Goal: Task Accomplishment & Management: Complete application form

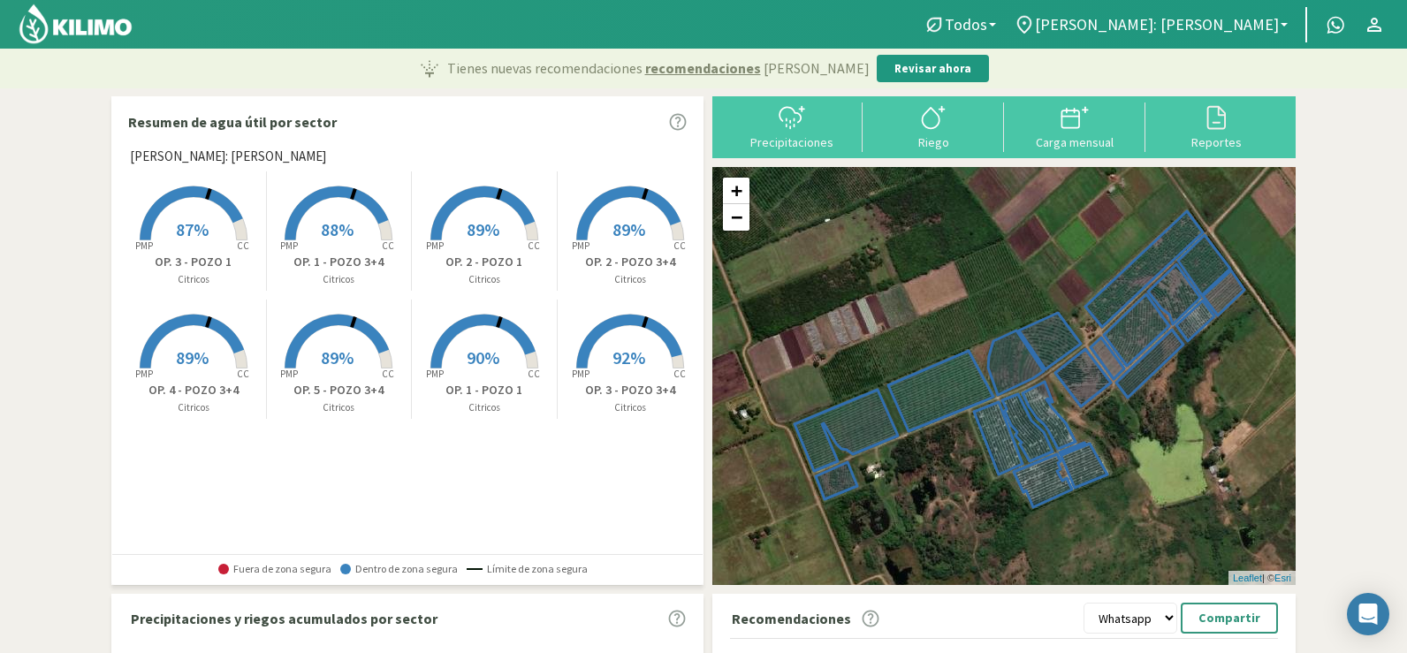
select select "1: Object"
click at [765, 142] on div "Precipitaciones" at bounding box center [792, 142] width 131 height 12
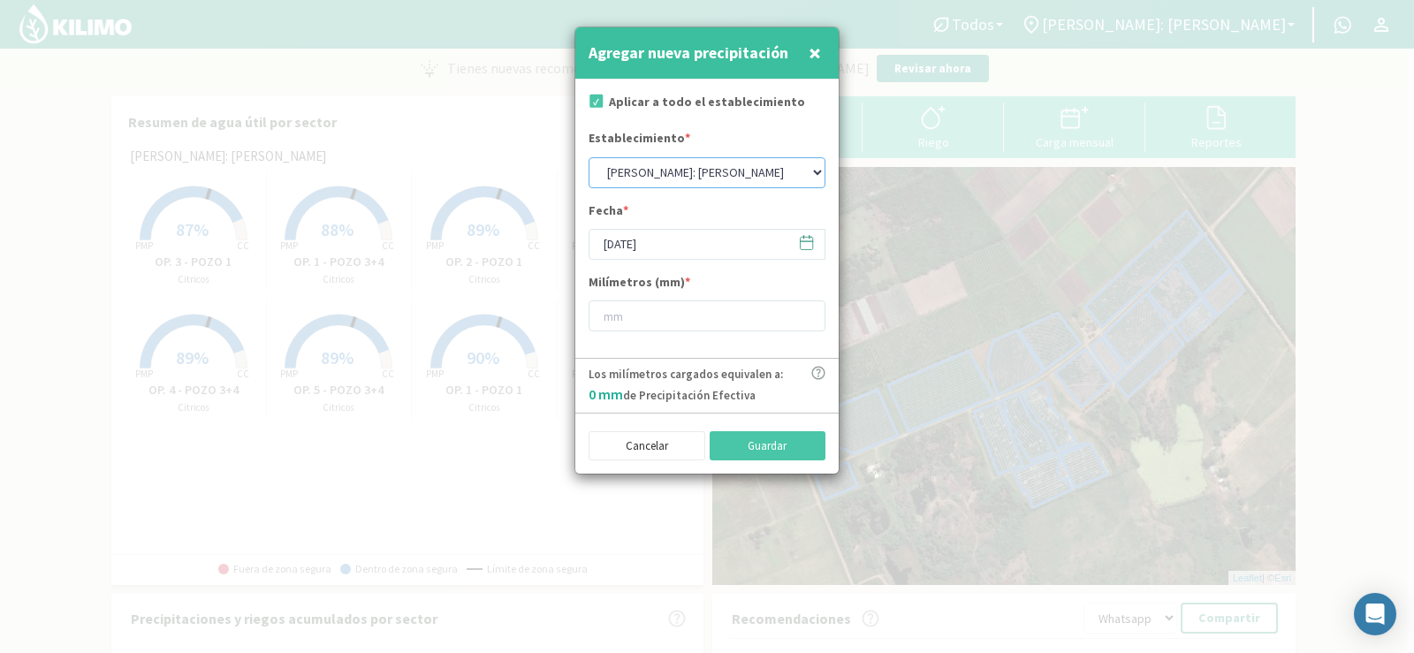
click at [650, 176] on select "[PERSON_NAME]: [PERSON_NAME]: [PERSON_NAME]: [PERSON_NAME]: Quinta 102 [PERSON_…" at bounding box center [707, 172] width 237 height 31
select select "5: Object"
click at [589, 157] on select "[PERSON_NAME]: [PERSON_NAME]: [PERSON_NAME]: [PERSON_NAME]: Quinta 102 [PERSON_…" at bounding box center [707, 172] width 237 height 31
drag, startPoint x: 637, startPoint y: 241, endPoint x: 659, endPoint y: 253, distance: 24.9
click at [637, 243] on input "[DATE]" at bounding box center [707, 244] width 237 height 31
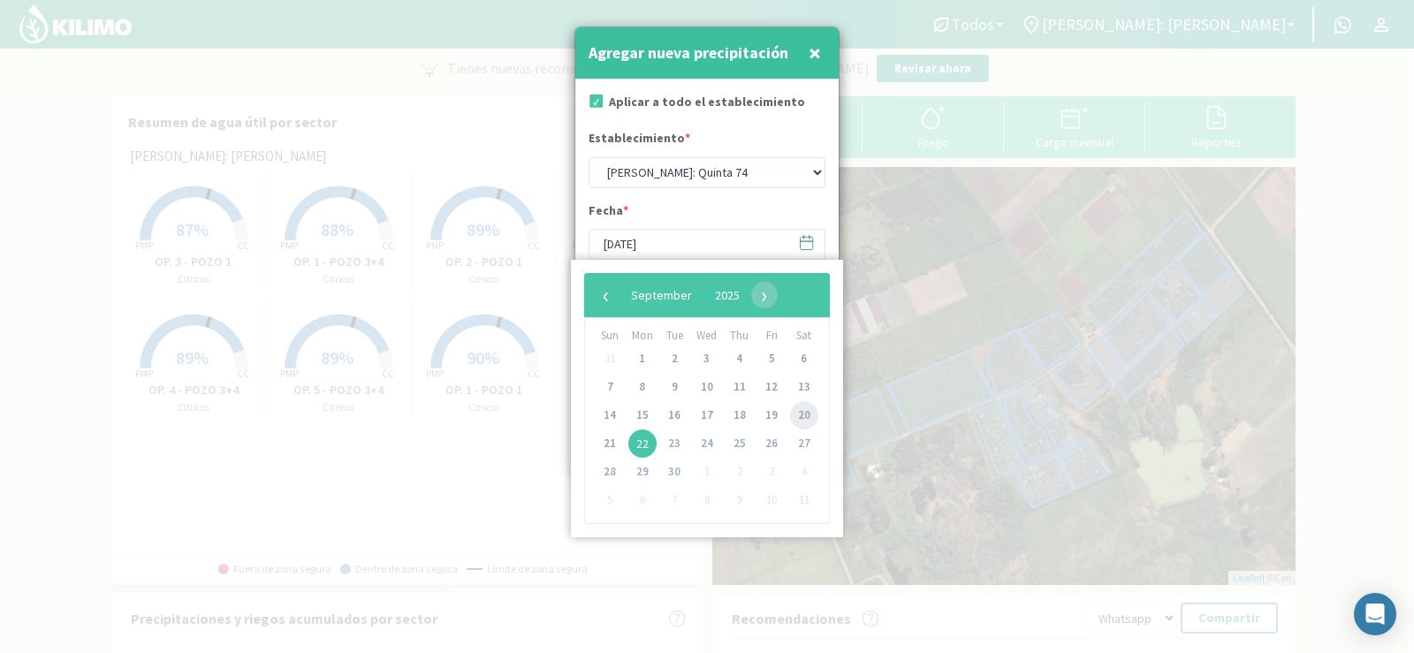
click at [803, 419] on span "20" at bounding box center [804, 415] width 28 height 28
type input "[DATE]"
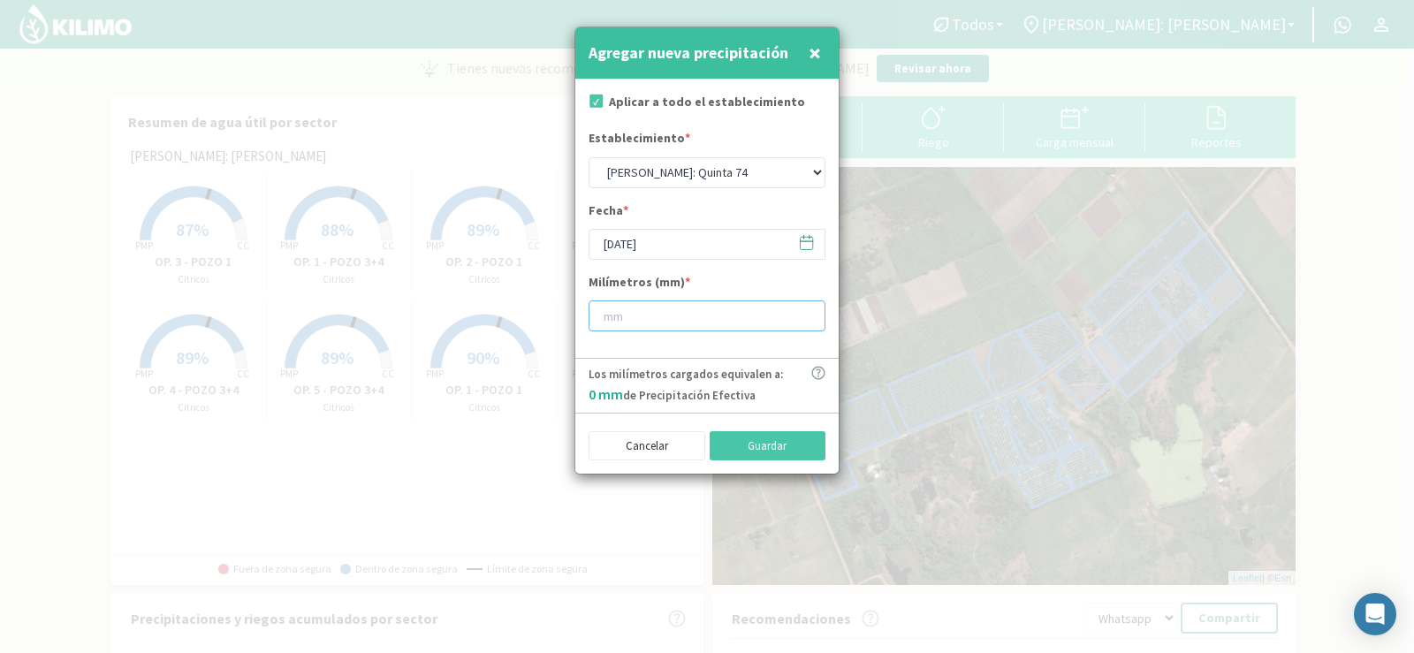
click at [641, 322] on input "number" at bounding box center [707, 316] width 237 height 31
type input "10"
click at [772, 448] on button "Guardar" at bounding box center [768, 446] width 117 height 30
select select "1: Object"
type input "[DATE]"
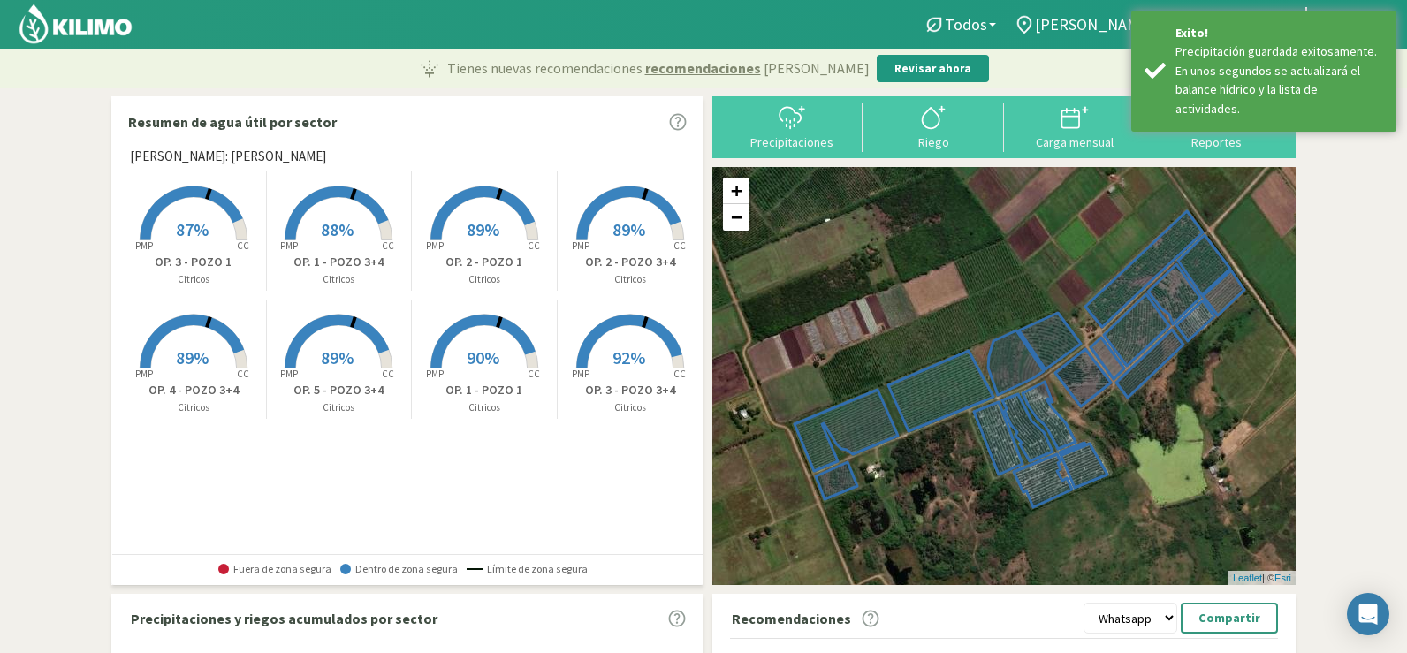
click at [795, 140] on div "Precipitaciones" at bounding box center [792, 142] width 131 height 12
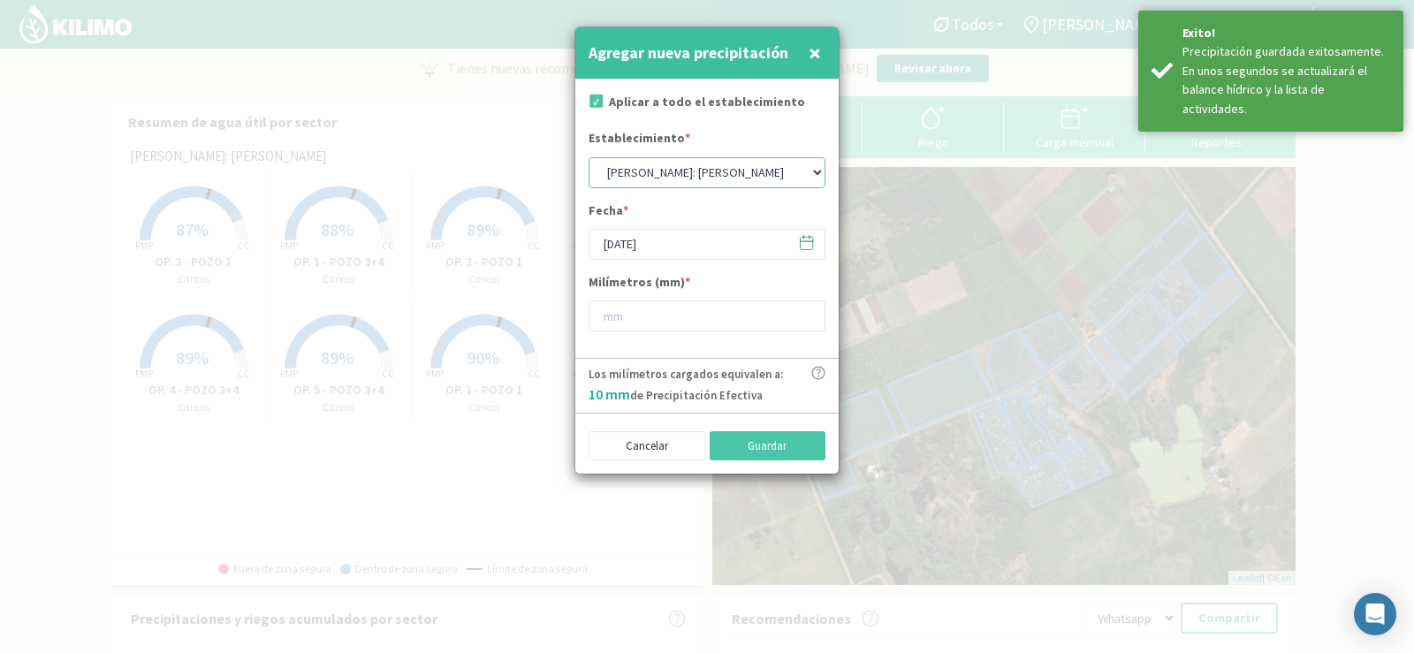
click at [651, 179] on select "[PERSON_NAME]: [PERSON_NAME]: [PERSON_NAME]: [PERSON_NAME]: Quinta 102 [PERSON_…" at bounding box center [707, 172] width 237 height 31
select select "3: Object"
click at [589, 157] on select "[PERSON_NAME]: [PERSON_NAME]: [PERSON_NAME]: [PERSON_NAME]: Quinta 102 [PERSON_…" at bounding box center [707, 172] width 237 height 31
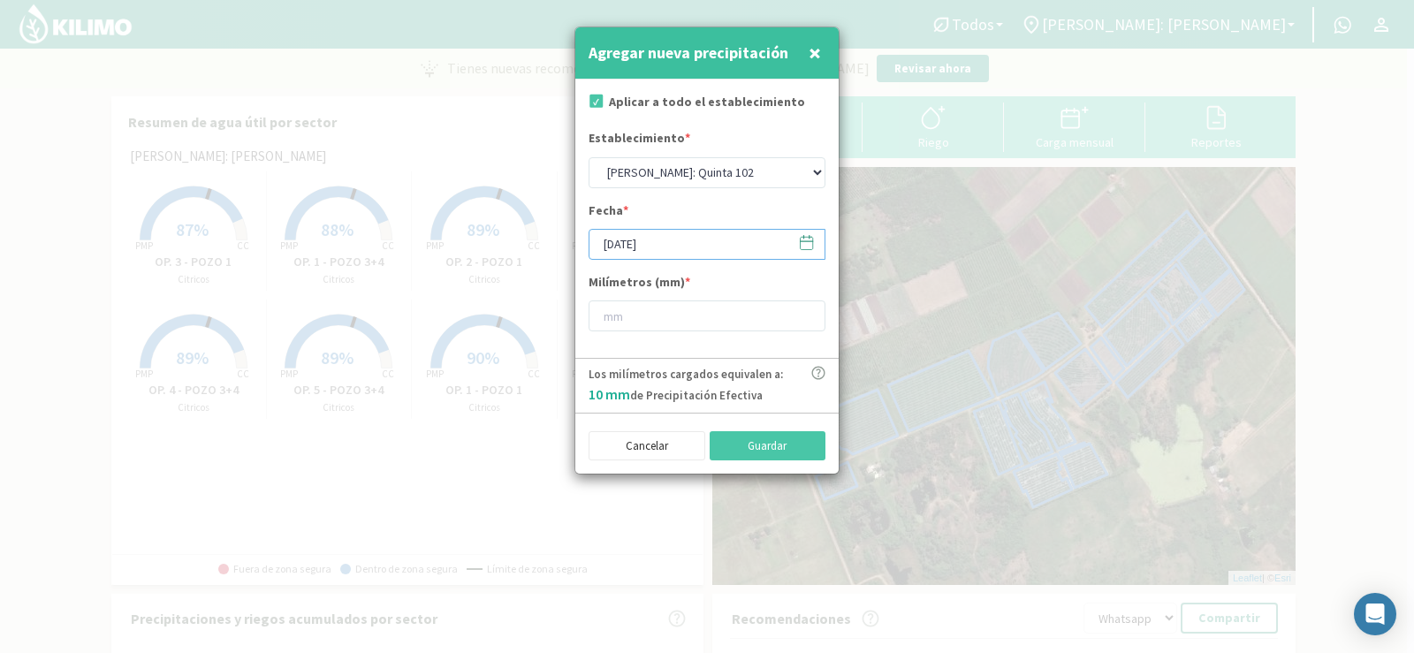
click at [650, 244] on input "[DATE]" at bounding box center [707, 244] width 237 height 31
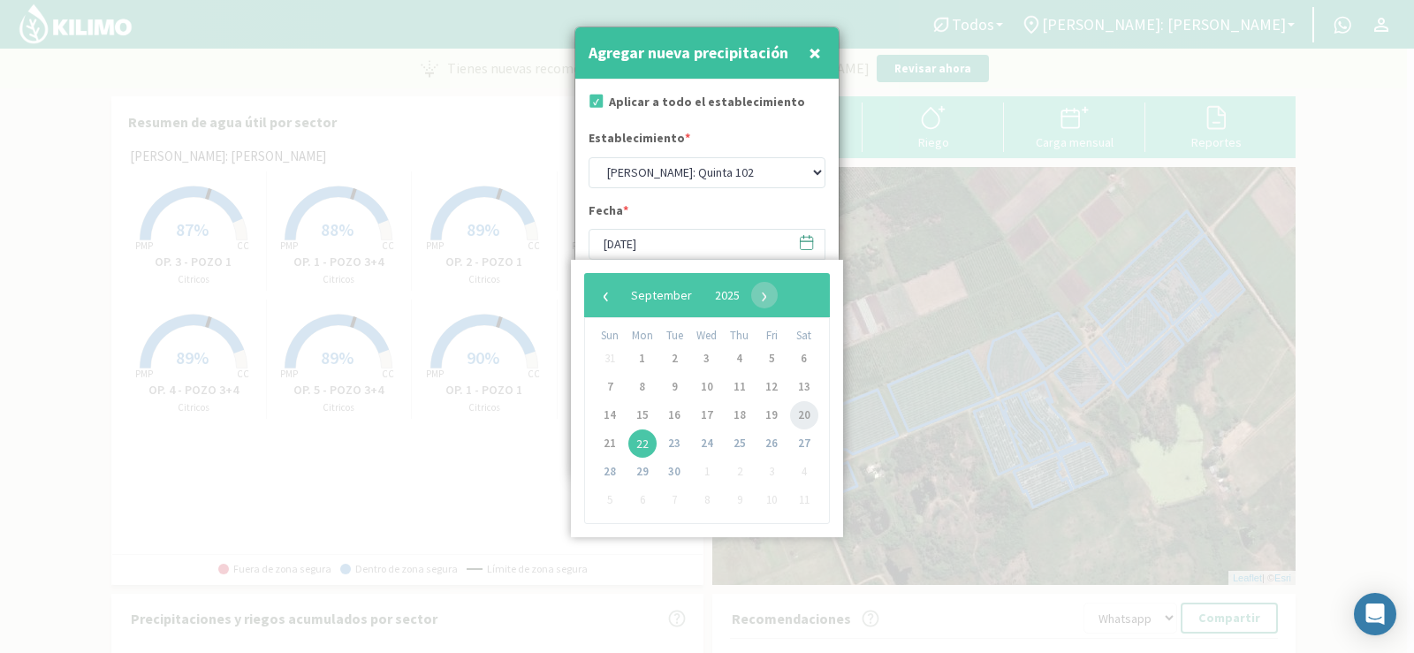
click at [806, 411] on span "20" at bounding box center [804, 415] width 28 height 28
type input "[DATE]"
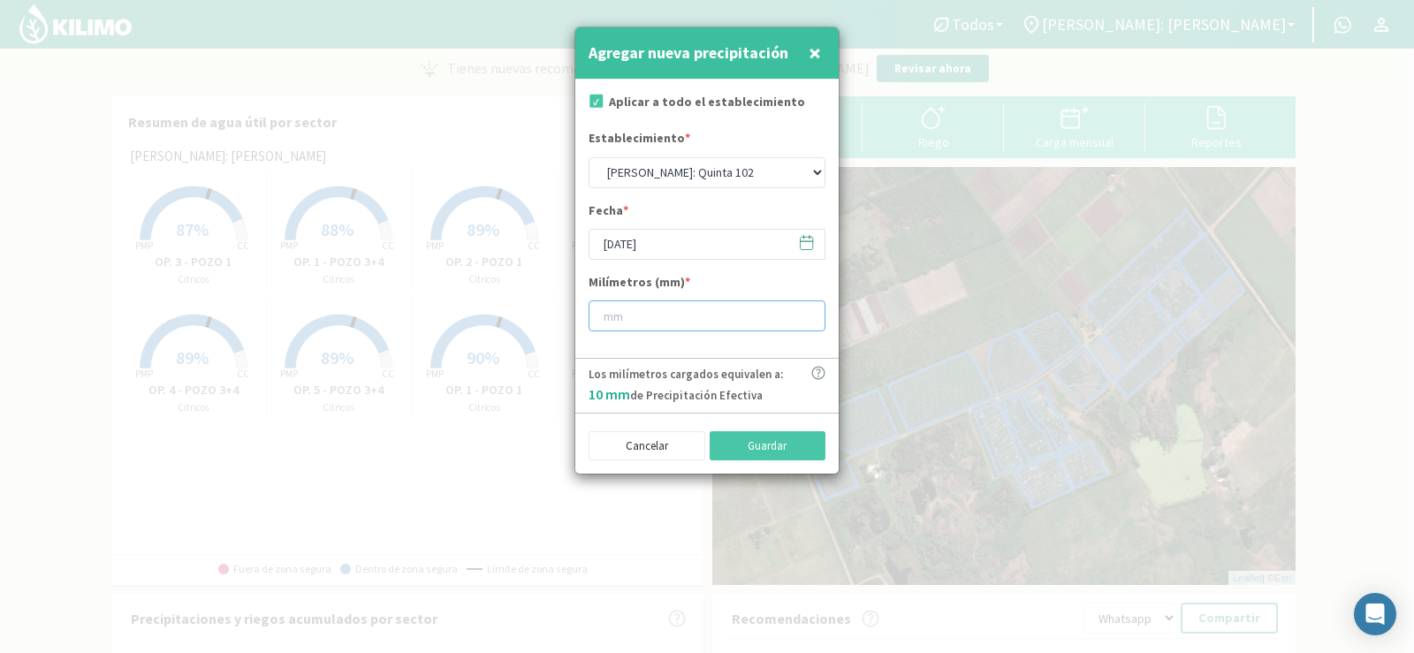
click at [629, 315] on input "number" at bounding box center [707, 316] width 237 height 31
type input "13"
click at [730, 445] on button "Guardar" at bounding box center [768, 446] width 117 height 30
select select "1: Object"
type input "[DATE]"
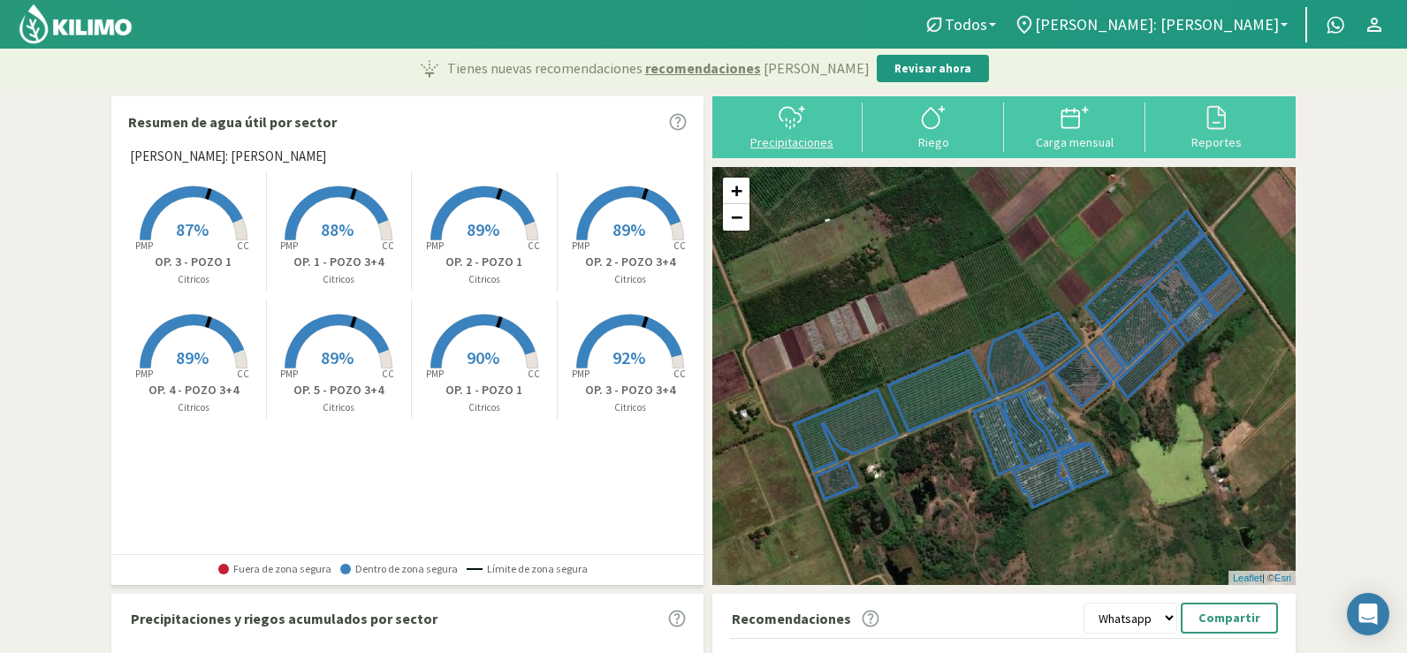
click at [775, 133] on button "Precipitaciones" at bounding box center [791, 126] width 141 height 47
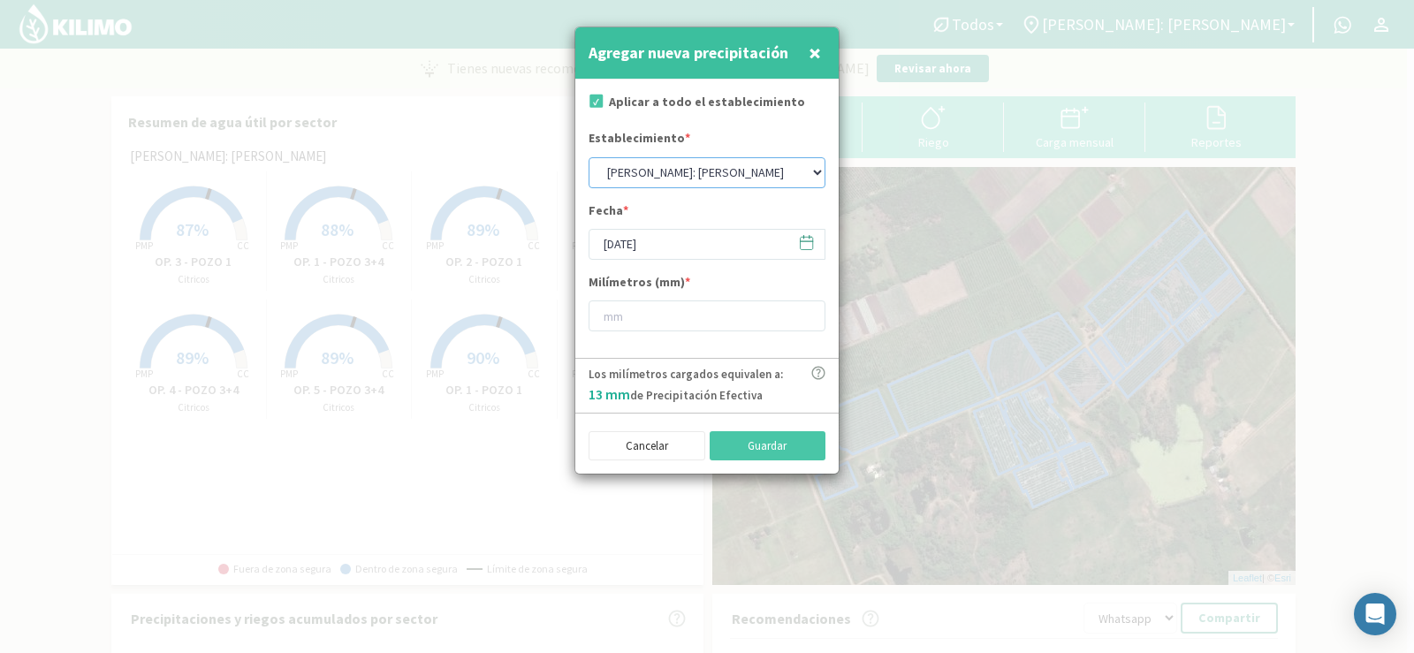
drag, startPoint x: 653, startPoint y: 164, endPoint x: 659, endPoint y: 176, distance: 13.0
click at [653, 165] on select "[PERSON_NAME]: [PERSON_NAME]: [PERSON_NAME]: [PERSON_NAME]: Quinta 102 [PERSON_…" at bounding box center [707, 172] width 237 height 31
select select "4: Object"
click at [589, 157] on select "[PERSON_NAME]: [PERSON_NAME]: [PERSON_NAME]: [PERSON_NAME]: Quinta 102 [PERSON_…" at bounding box center [707, 172] width 237 height 31
click at [663, 243] on input "[DATE]" at bounding box center [707, 244] width 237 height 31
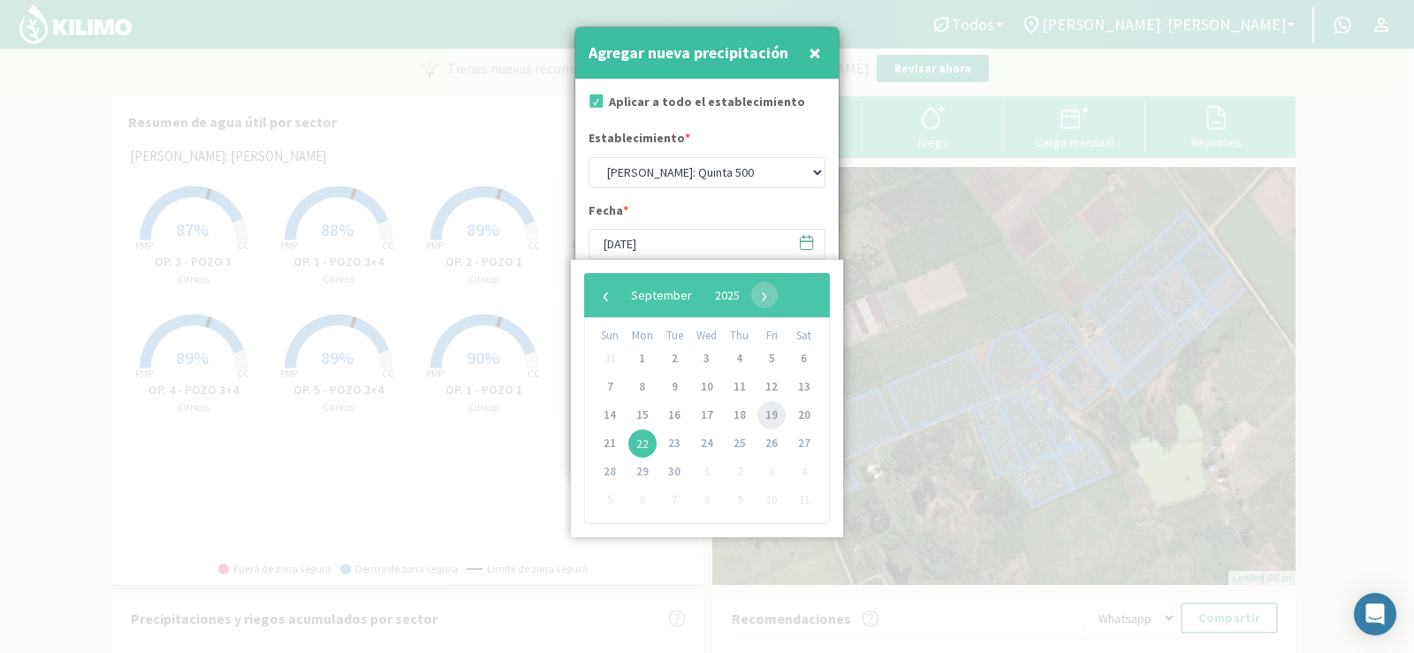
click at [762, 414] on span "19" at bounding box center [771, 415] width 28 height 28
type input "[DATE]"
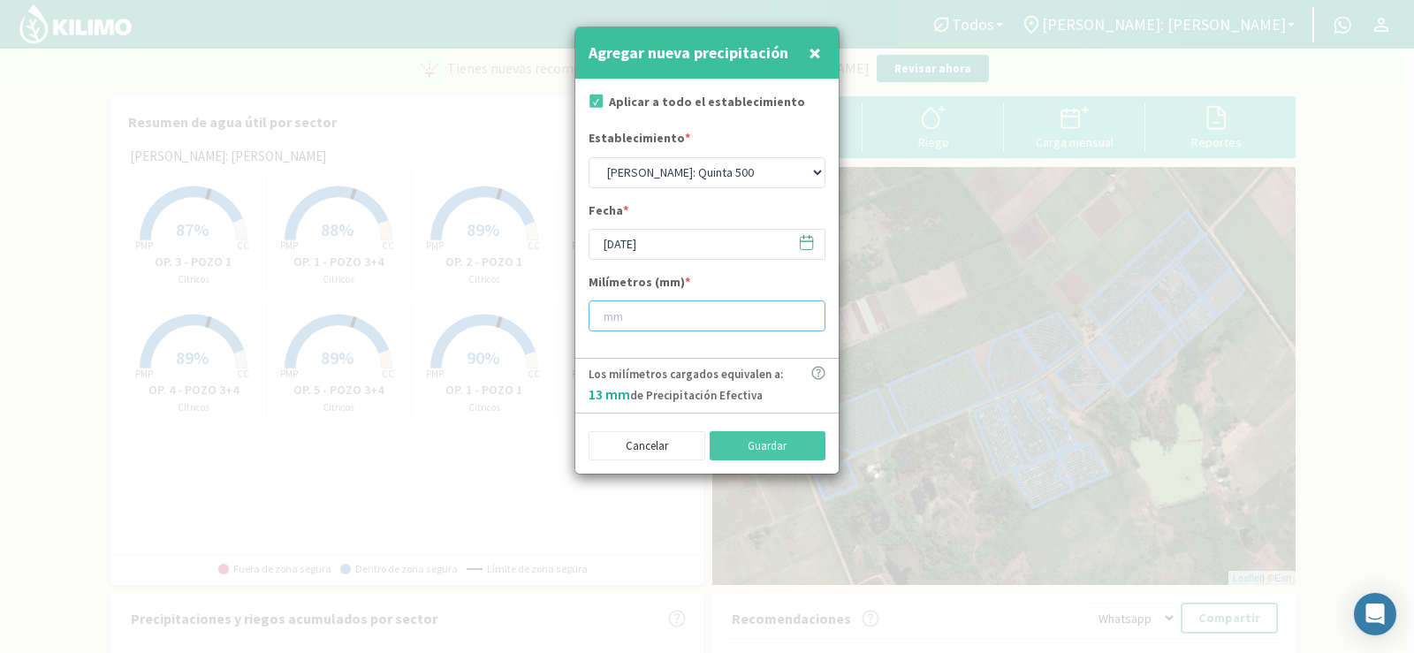
click at [660, 323] on input "number" at bounding box center [707, 316] width 237 height 31
type input "9"
type input "9.6"
click at [729, 444] on button "Guardar" at bounding box center [768, 446] width 117 height 30
select select "1: Object"
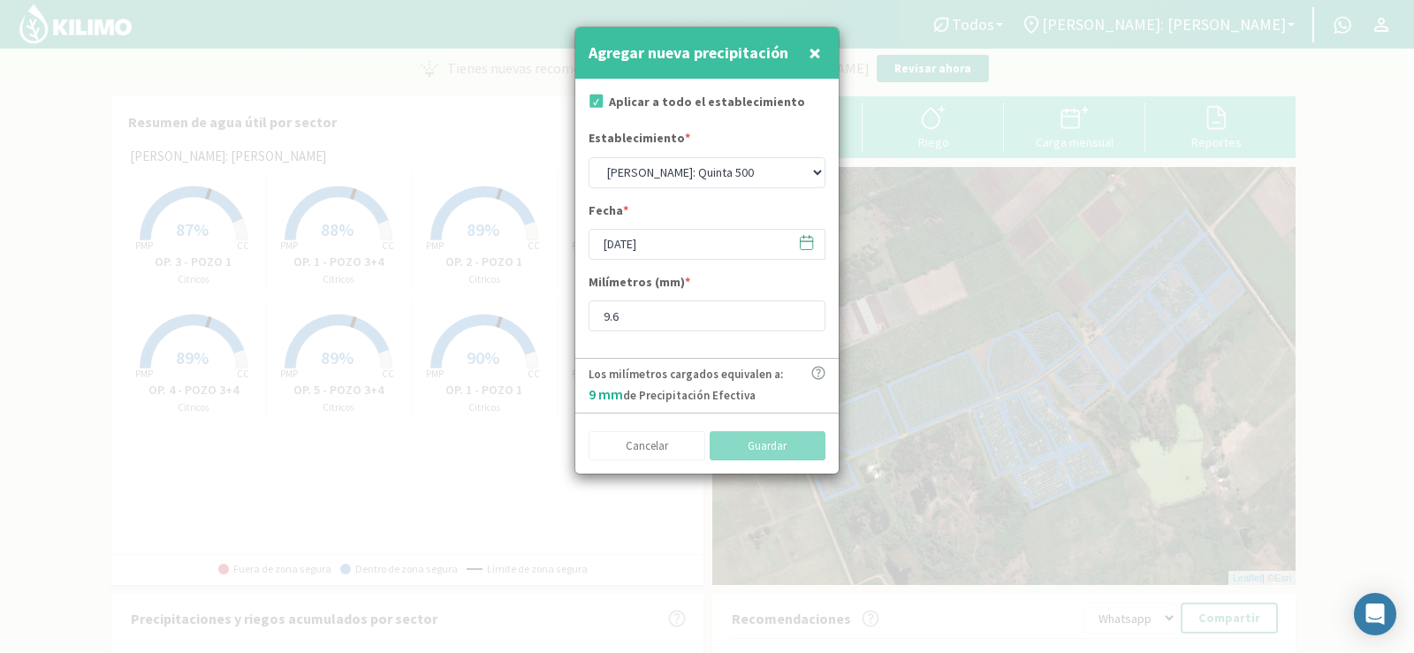
type input "[DATE]"
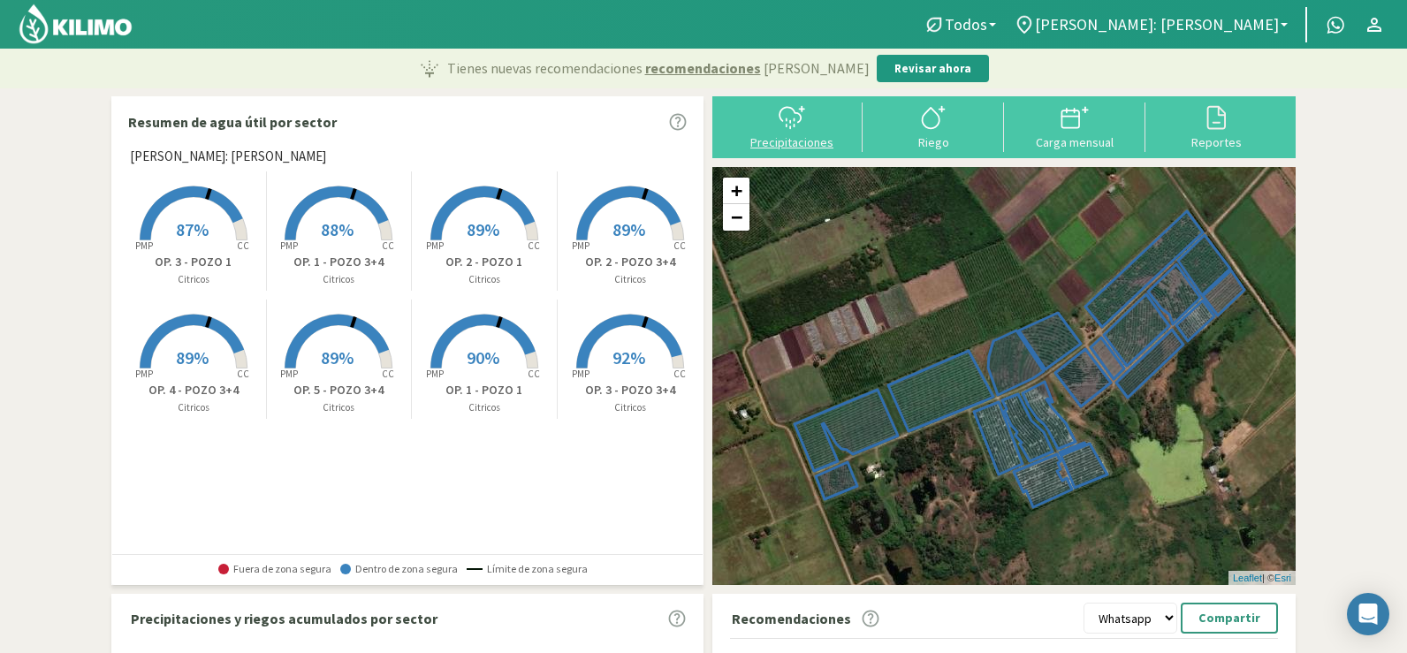
click at [810, 141] on div "Precipitaciones" at bounding box center [792, 142] width 131 height 12
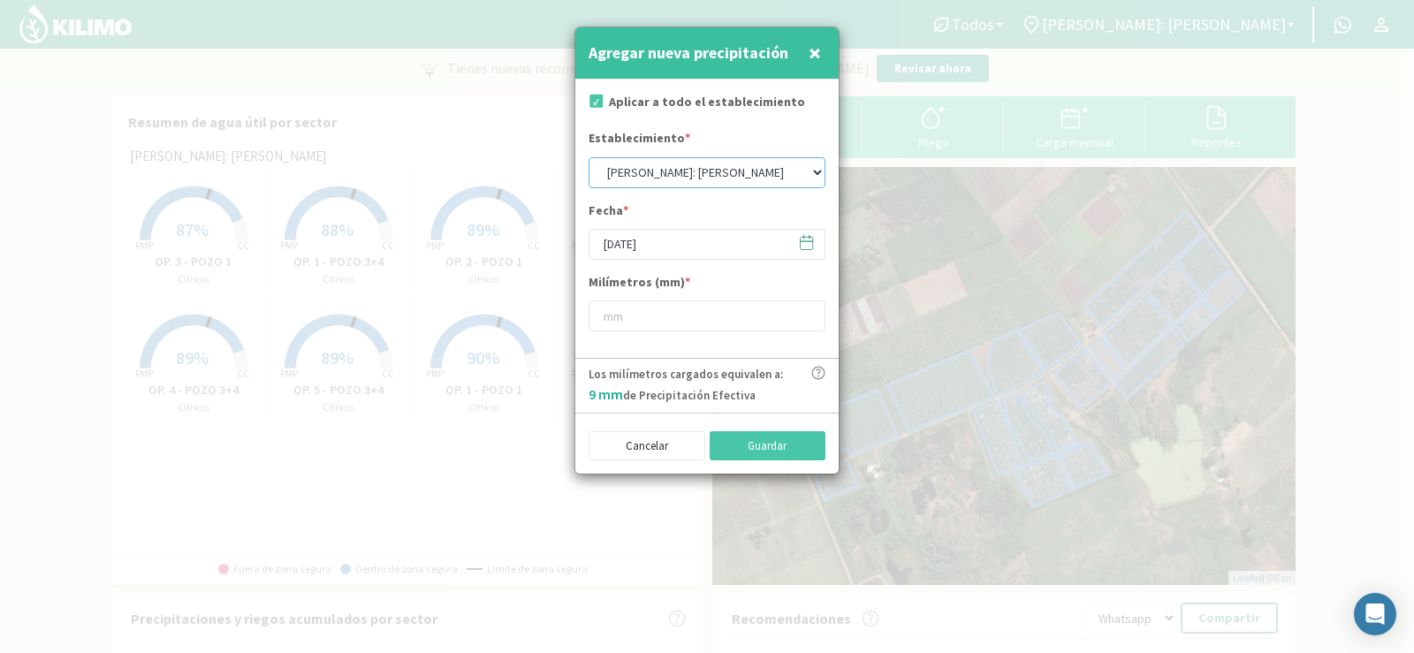
click at [675, 170] on select "[PERSON_NAME]: [PERSON_NAME]: [PERSON_NAME]: [PERSON_NAME]: Quinta 102 [PERSON_…" at bounding box center [707, 172] width 237 height 31
select select "4: Object"
click at [589, 157] on select "[PERSON_NAME]: [PERSON_NAME]: [PERSON_NAME]: [PERSON_NAME]: Quinta 102 [PERSON_…" at bounding box center [707, 172] width 237 height 31
click at [658, 252] on input "[DATE]" at bounding box center [707, 244] width 237 height 31
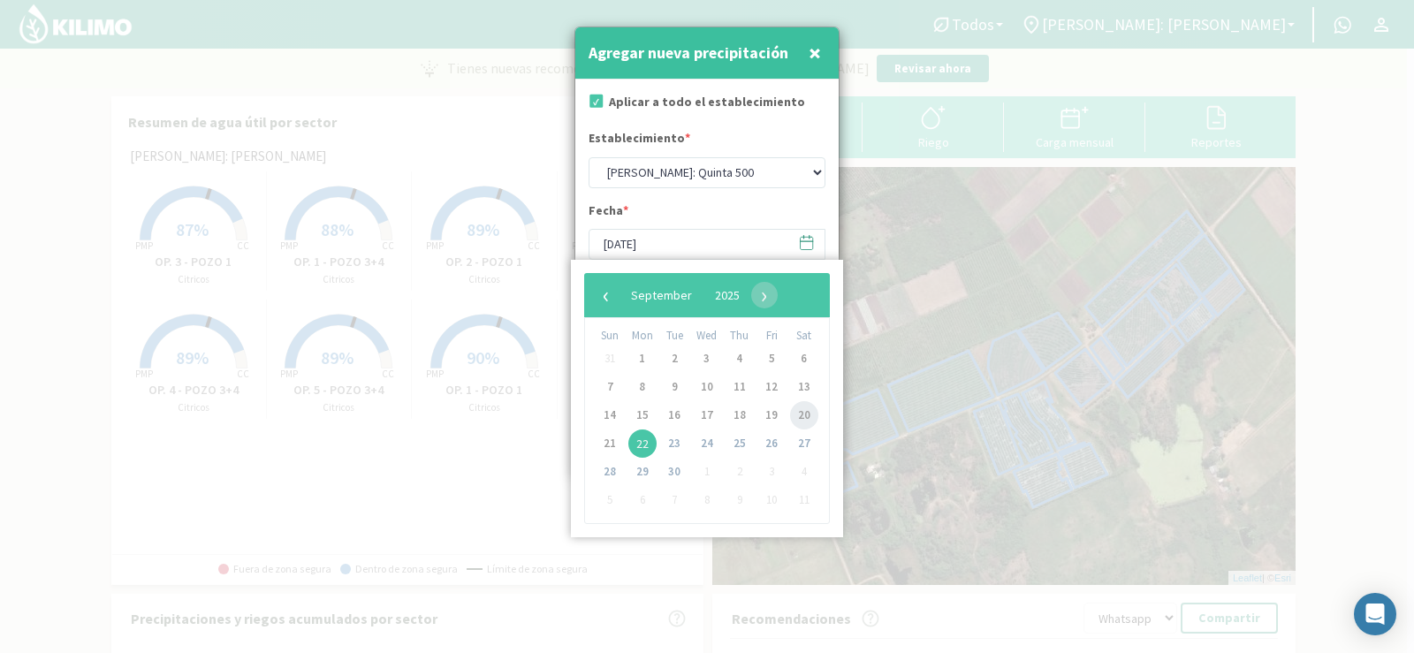
click at [795, 408] on span "20" at bounding box center [804, 415] width 28 height 28
type input "[DATE]"
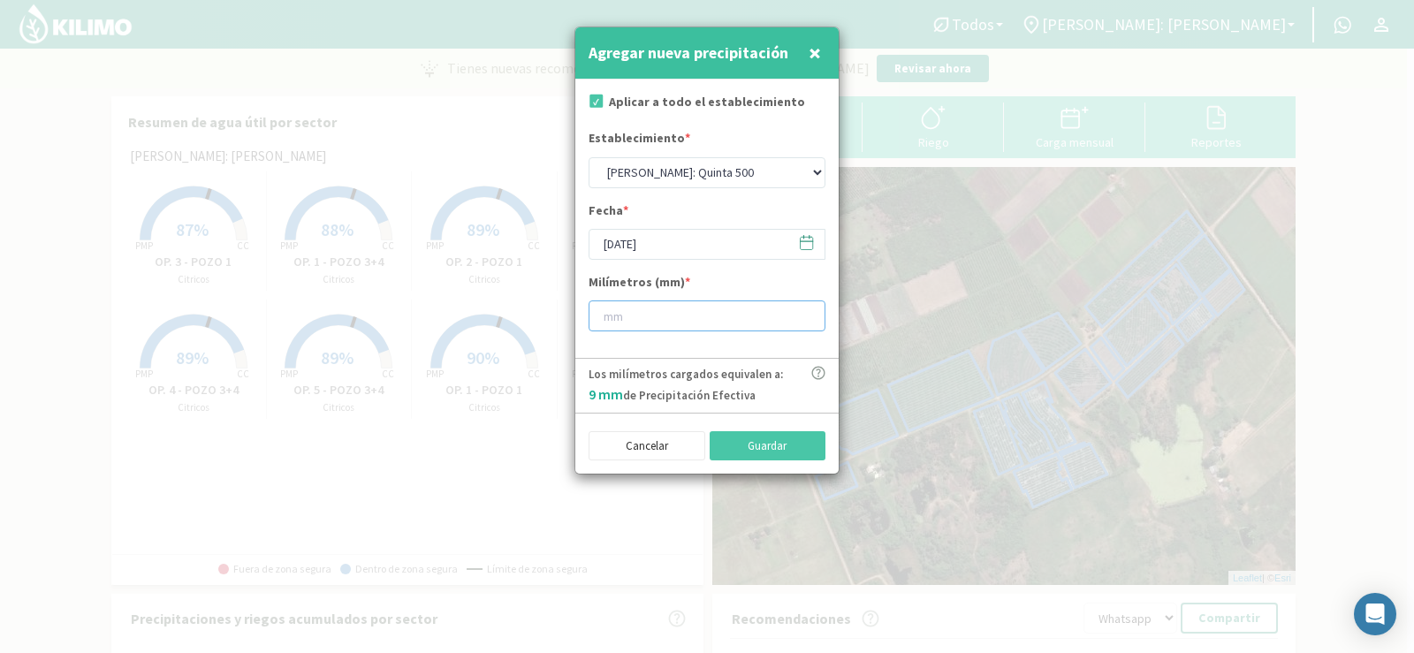
click at [666, 306] on input "number" at bounding box center [707, 316] width 237 height 31
type input "6"
click at [789, 444] on button "Guardar" at bounding box center [768, 446] width 117 height 30
select select "1: Object"
type input "[DATE]"
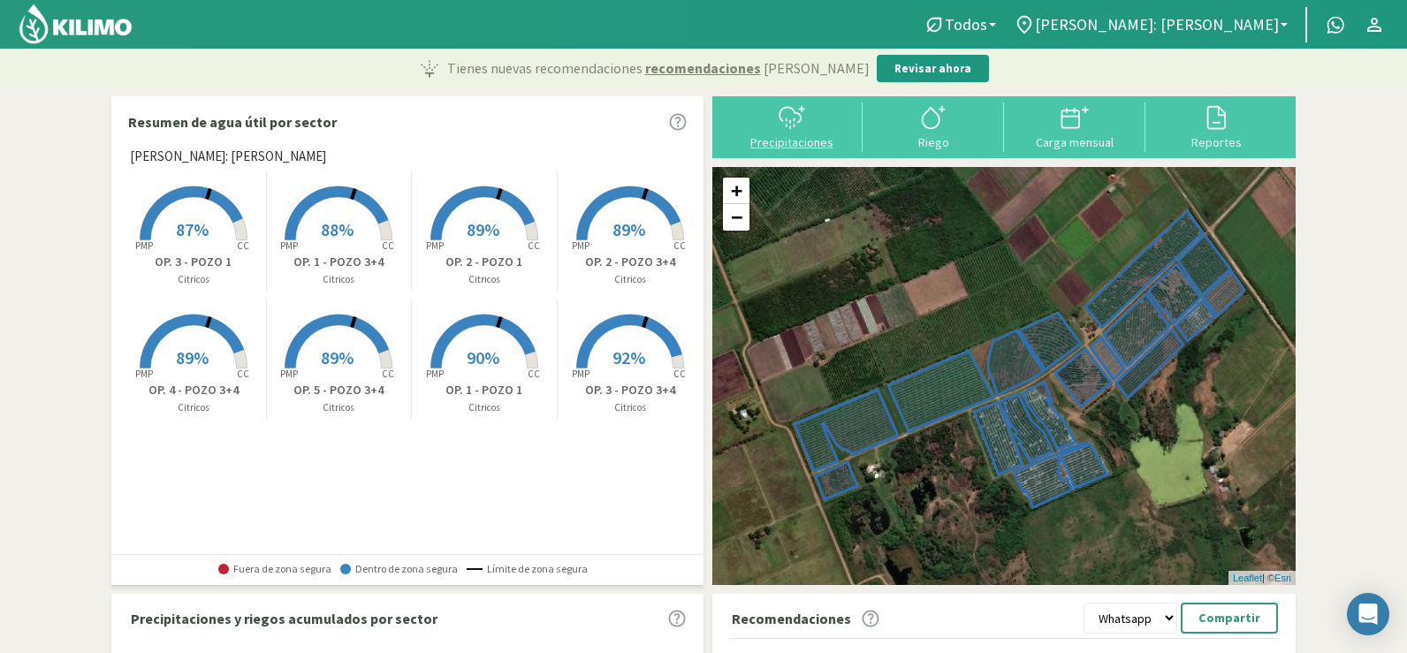
click at [805, 146] on div "Precipitaciones" at bounding box center [792, 142] width 131 height 12
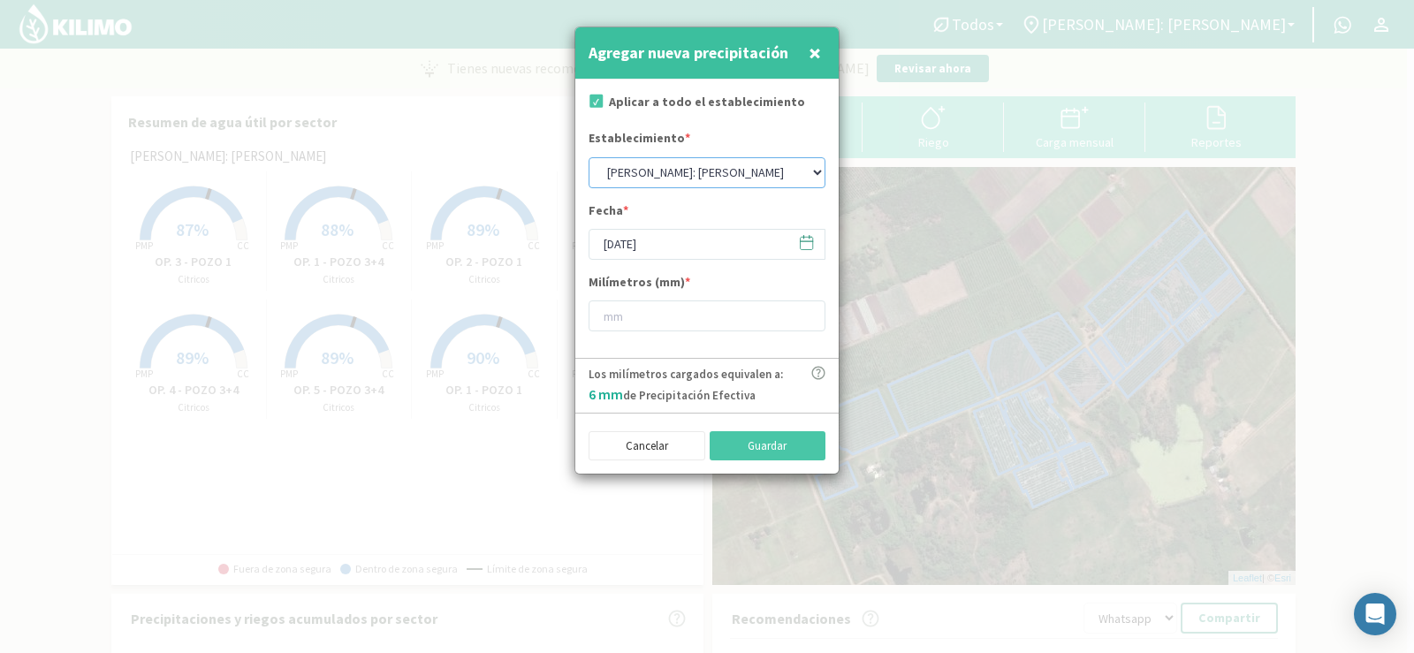
click at [693, 164] on select "[PERSON_NAME]: [PERSON_NAME]: [PERSON_NAME]: [PERSON_NAME]: Quinta 102 [PERSON_…" at bounding box center [707, 172] width 237 height 31
select select "4: Object"
click at [589, 157] on select "[PERSON_NAME]: [PERSON_NAME]: [PERSON_NAME]: [PERSON_NAME]: Quinta 102 [PERSON_…" at bounding box center [707, 172] width 237 height 31
click at [648, 243] on input "[DATE]" at bounding box center [707, 244] width 237 height 31
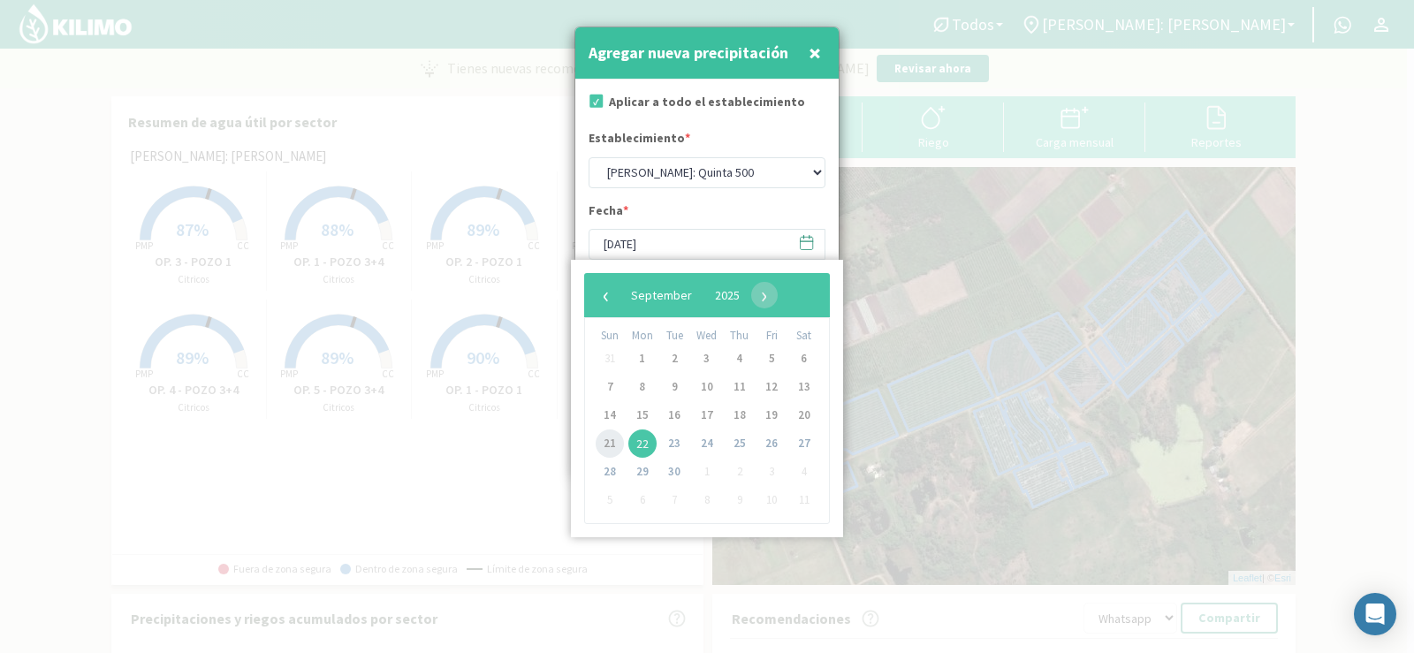
click at [605, 441] on span "21" at bounding box center [610, 444] width 28 height 28
type input "[DATE]"
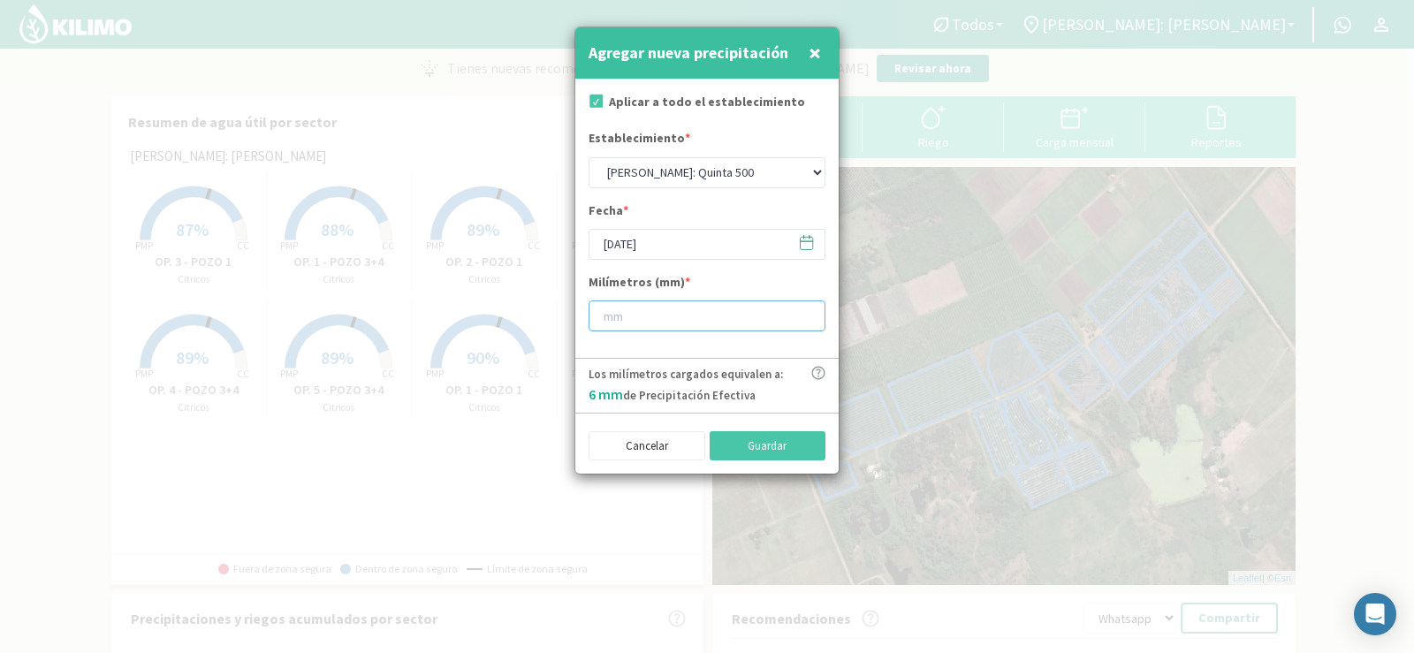
click at [619, 309] on input "number" at bounding box center [707, 316] width 237 height 31
type input "2"
type input "2.4"
click at [770, 450] on button "Guardar" at bounding box center [768, 446] width 117 height 30
select select "1: Object"
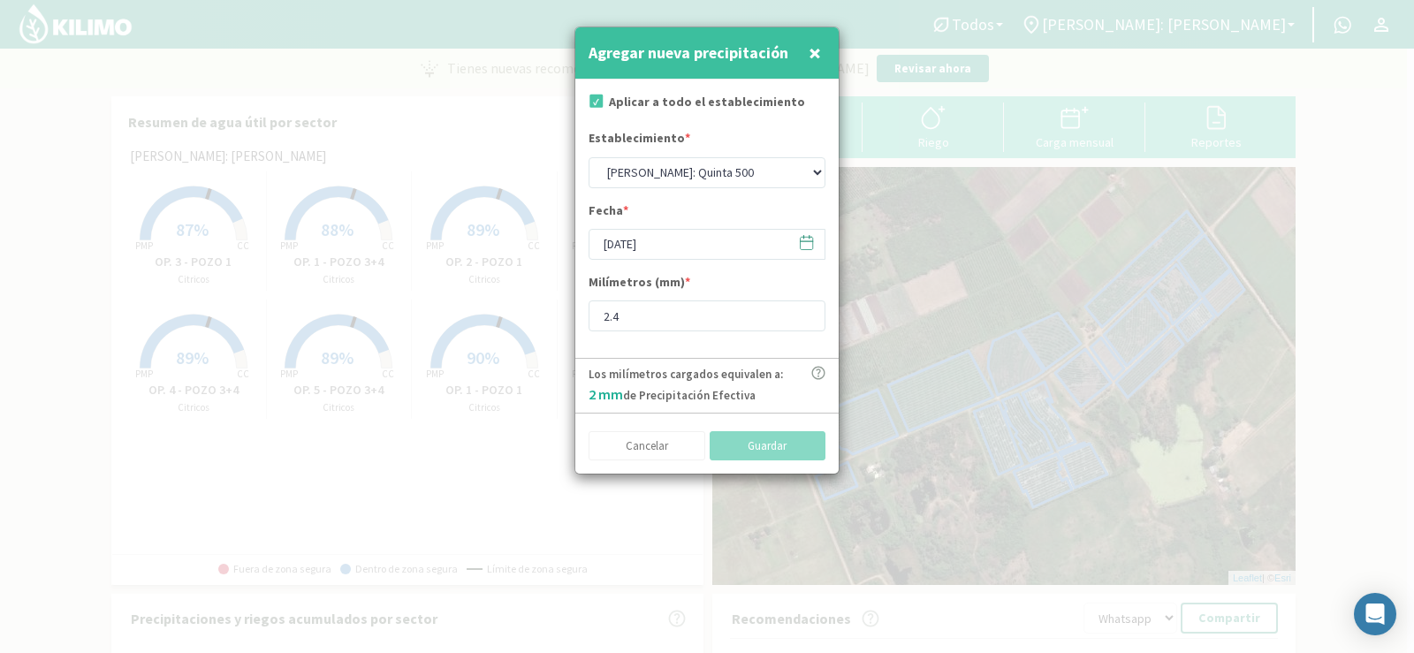
type input "[DATE]"
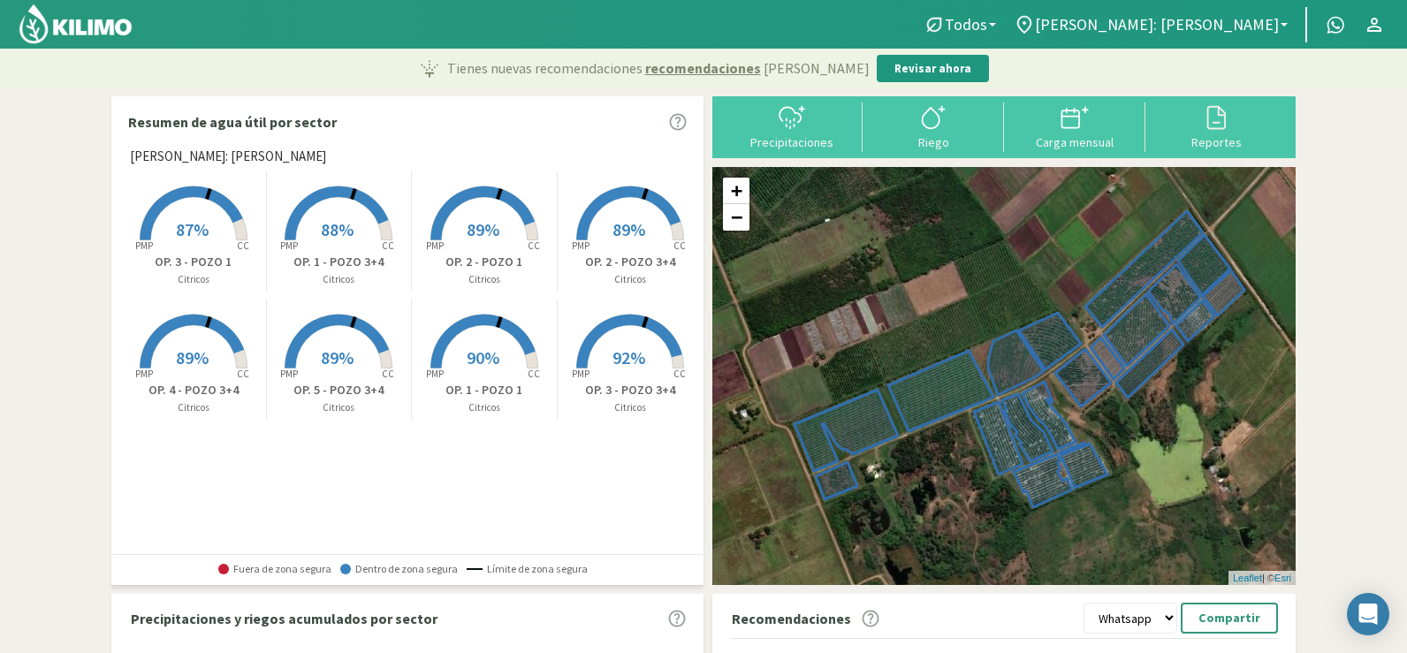
click at [782, 136] on div "Precipitaciones" at bounding box center [792, 142] width 131 height 12
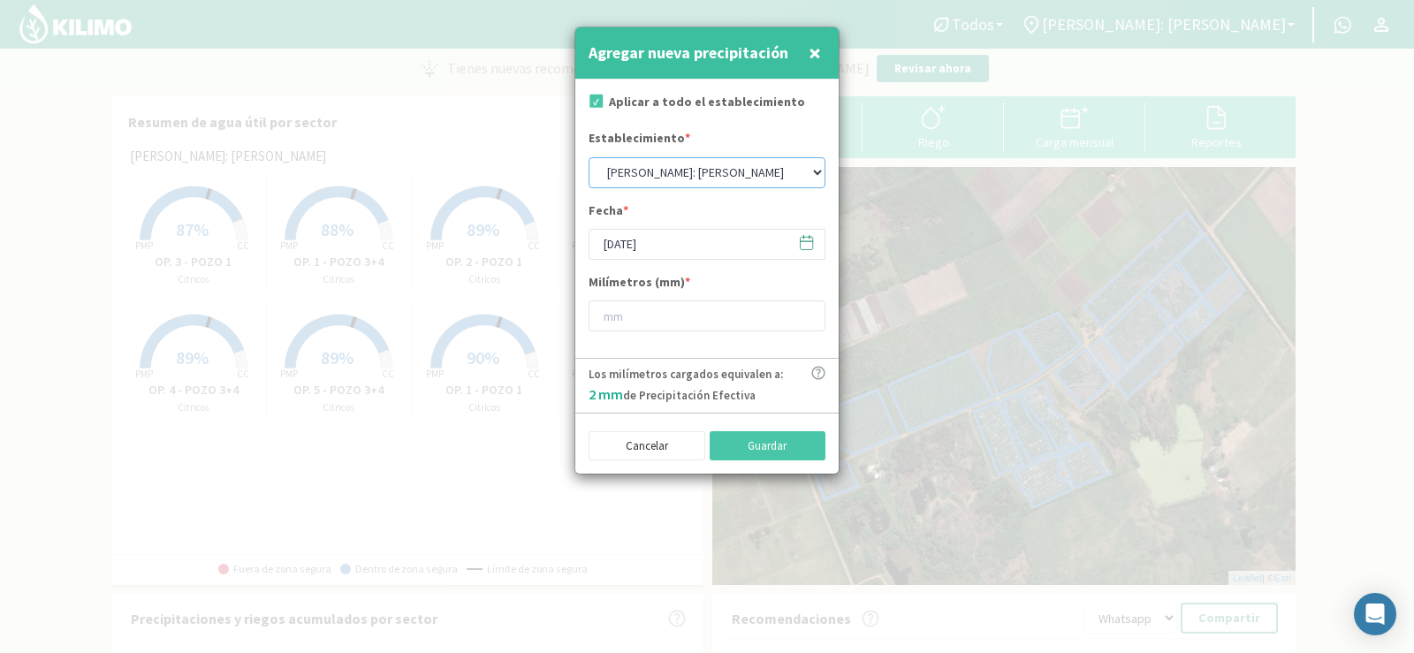
click at [696, 166] on select "[PERSON_NAME]: [PERSON_NAME]: [PERSON_NAME]: [PERSON_NAME]: Quinta 102 [PERSON_…" at bounding box center [707, 172] width 237 height 31
select select "2: Object"
click at [589, 157] on select "[PERSON_NAME]: [PERSON_NAME]: [PERSON_NAME]: [PERSON_NAME]: Quinta 102 [PERSON_…" at bounding box center [707, 172] width 237 height 31
click at [673, 248] on input "[DATE]" at bounding box center [707, 244] width 237 height 31
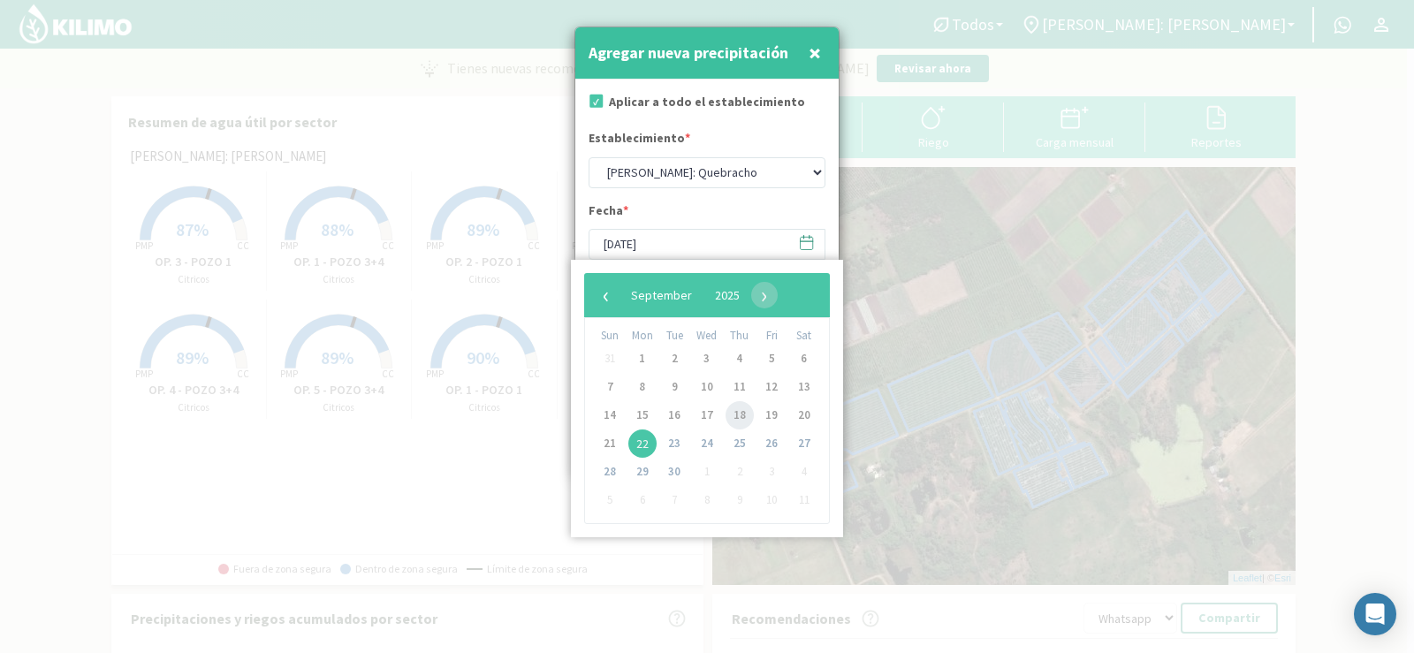
click at [734, 415] on span "18" at bounding box center [740, 415] width 28 height 28
type input "[DATE]"
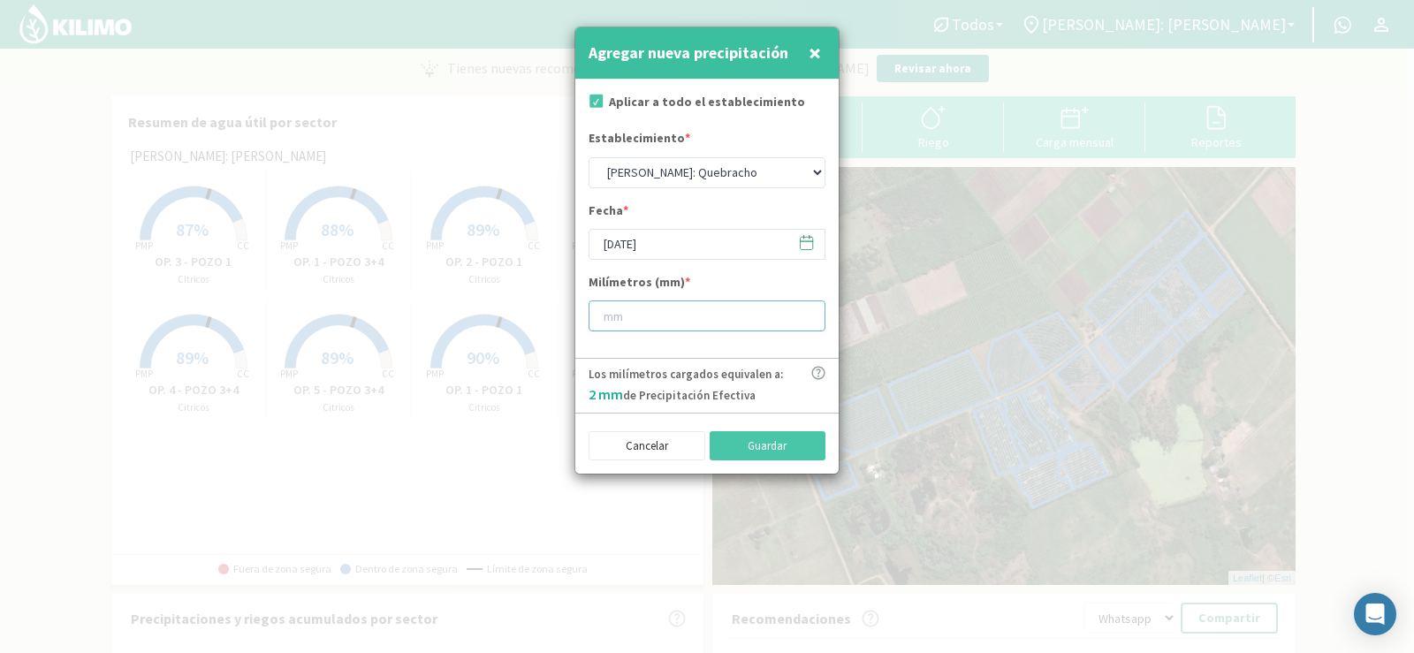
click at [665, 320] on input "number" at bounding box center [707, 316] width 237 height 31
type input "5"
click at [764, 448] on button "Guardar" at bounding box center [768, 446] width 117 height 30
click at [661, 233] on input "[DATE]" at bounding box center [707, 244] width 237 height 31
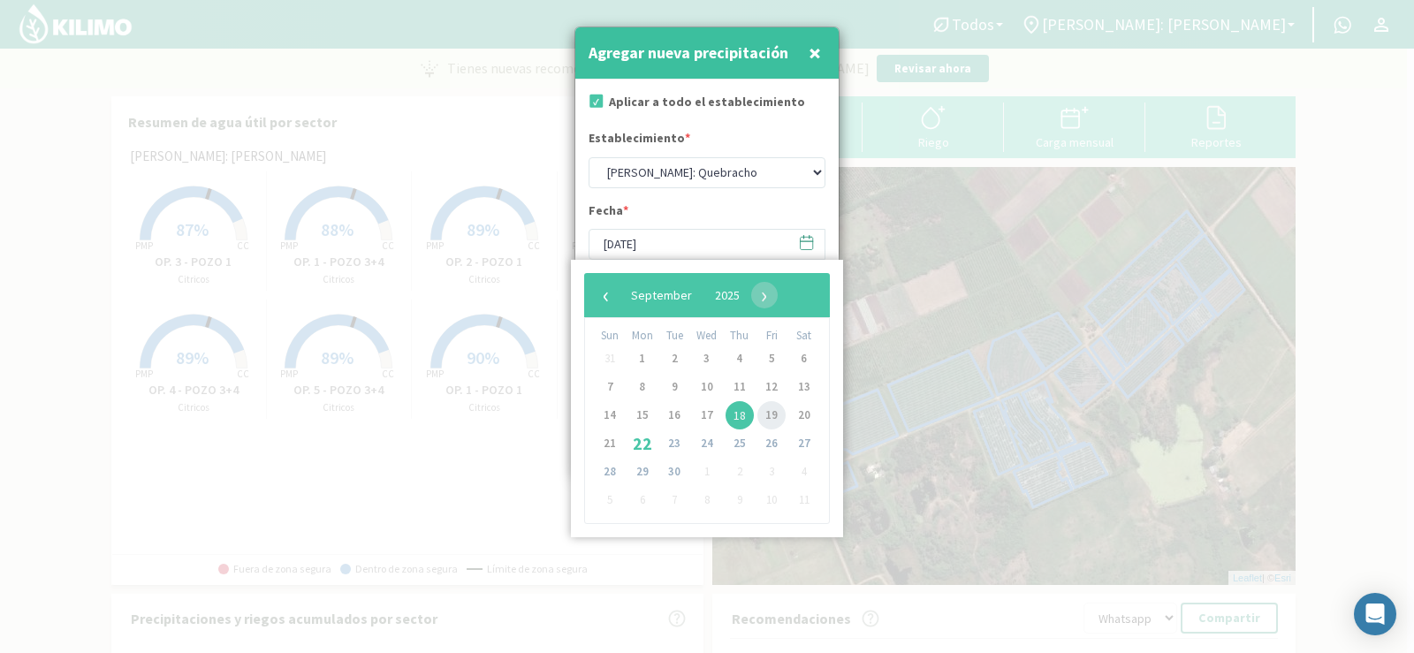
click at [772, 404] on span "19" at bounding box center [771, 415] width 28 height 28
type input "[DATE]"
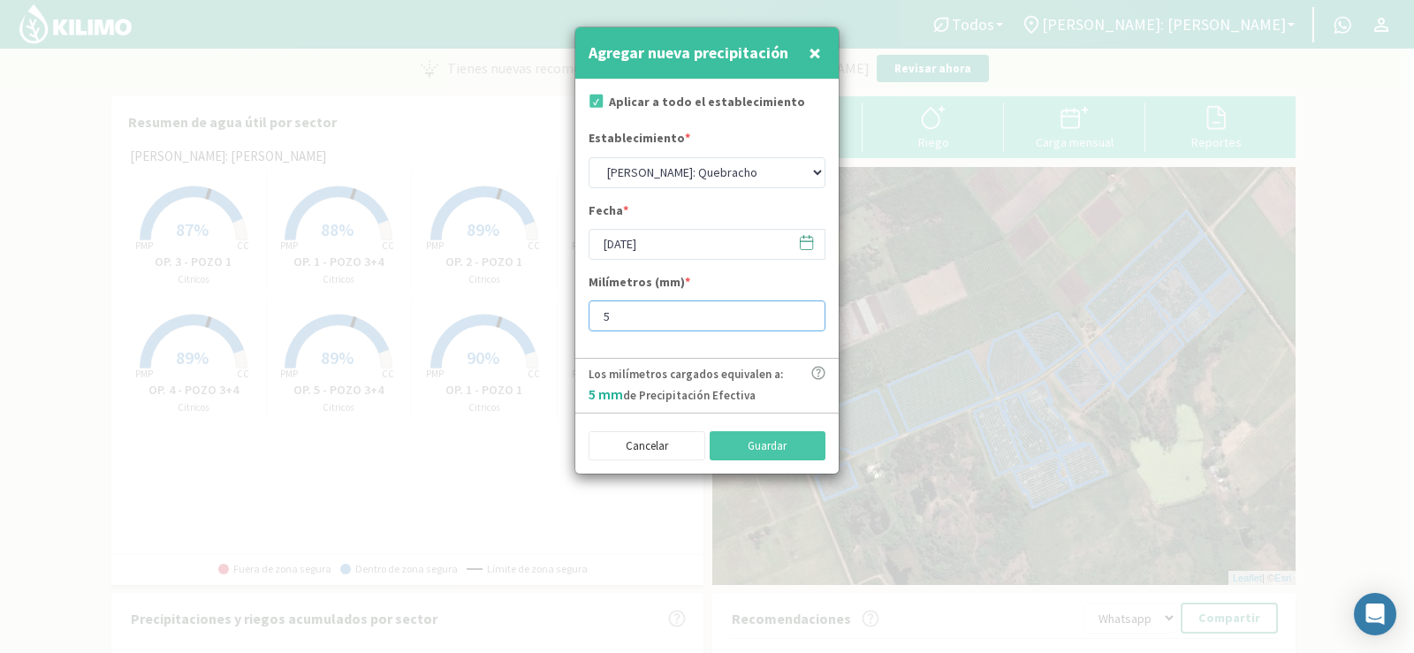
click at [616, 320] on input "5" at bounding box center [707, 316] width 237 height 31
type input "4"
type input "4.2"
click at [725, 446] on button "Guardar" at bounding box center [768, 446] width 117 height 30
select select "1: Object"
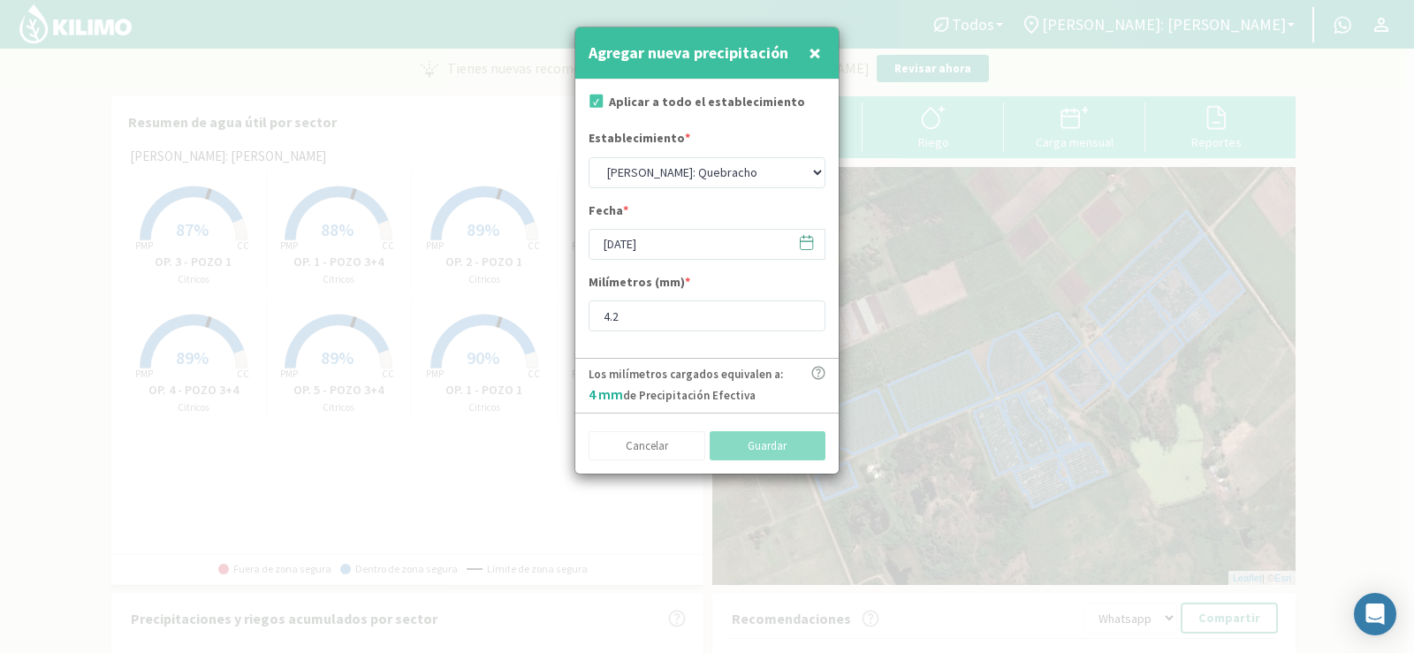
type input "[DATE]"
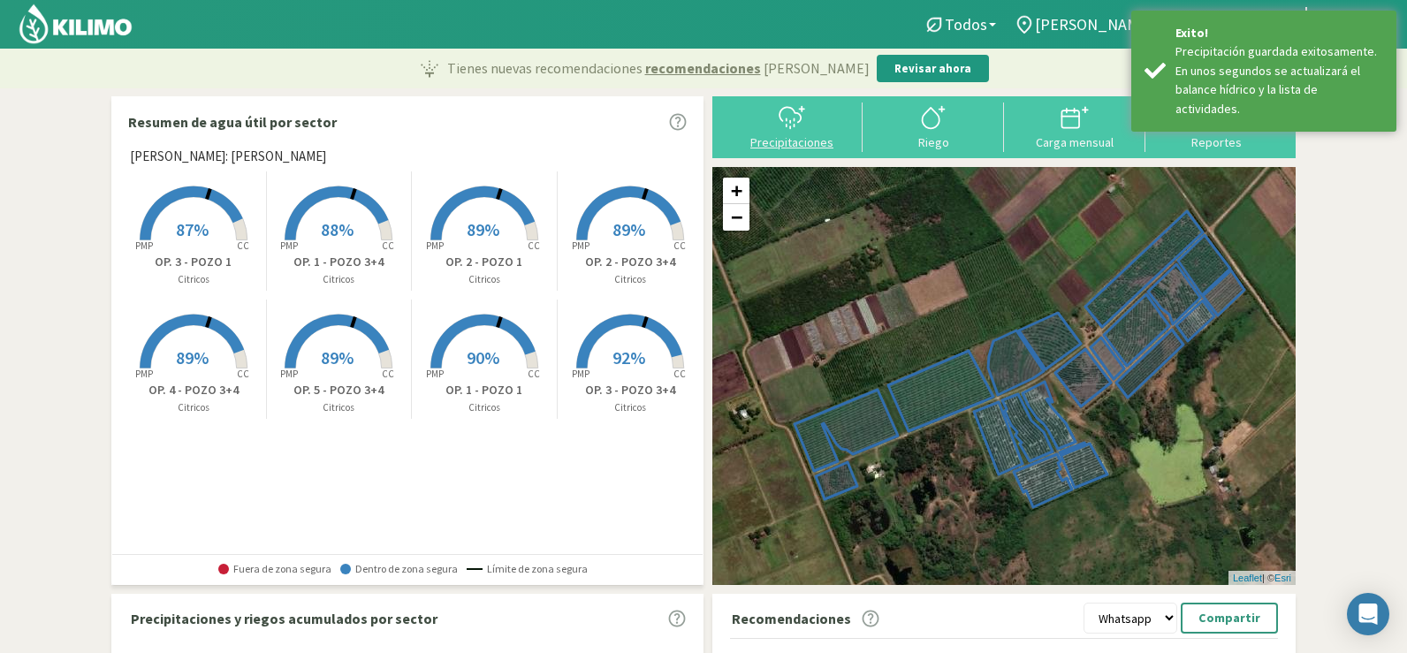
click at [793, 125] on icon at bounding box center [792, 117] width 28 height 28
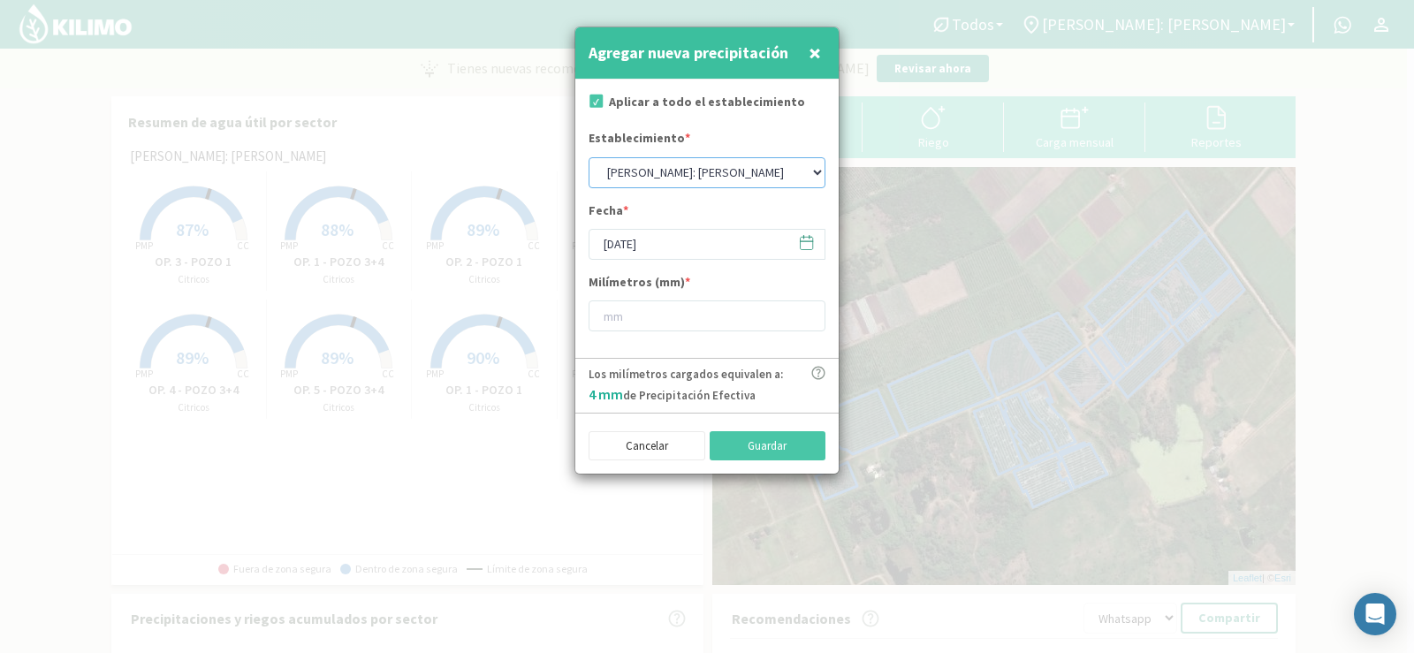
click at [677, 175] on select "[PERSON_NAME]: [PERSON_NAME]: [PERSON_NAME]: [PERSON_NAME]: Quinta 102 [PERSON_…" at bounding box center [707, 172] width 237 height 31
select select "2: Object"
click at [589, 157] on select "[PERSON_NAME]: [PERSON_NAME]: [PERSON_NAME]: [PERSON_NAME]: Quinta 102 [PERSON_…" at bounding box center [707, 172] width 237 height 31
drag, startPoint x: 658, startPoint y: 242, endPoint x: 654, endPoint y: 254, distance: 12.3
click at [658, 243] on input "[DATE]" at bounding box center [707, 244] width 237 height 31
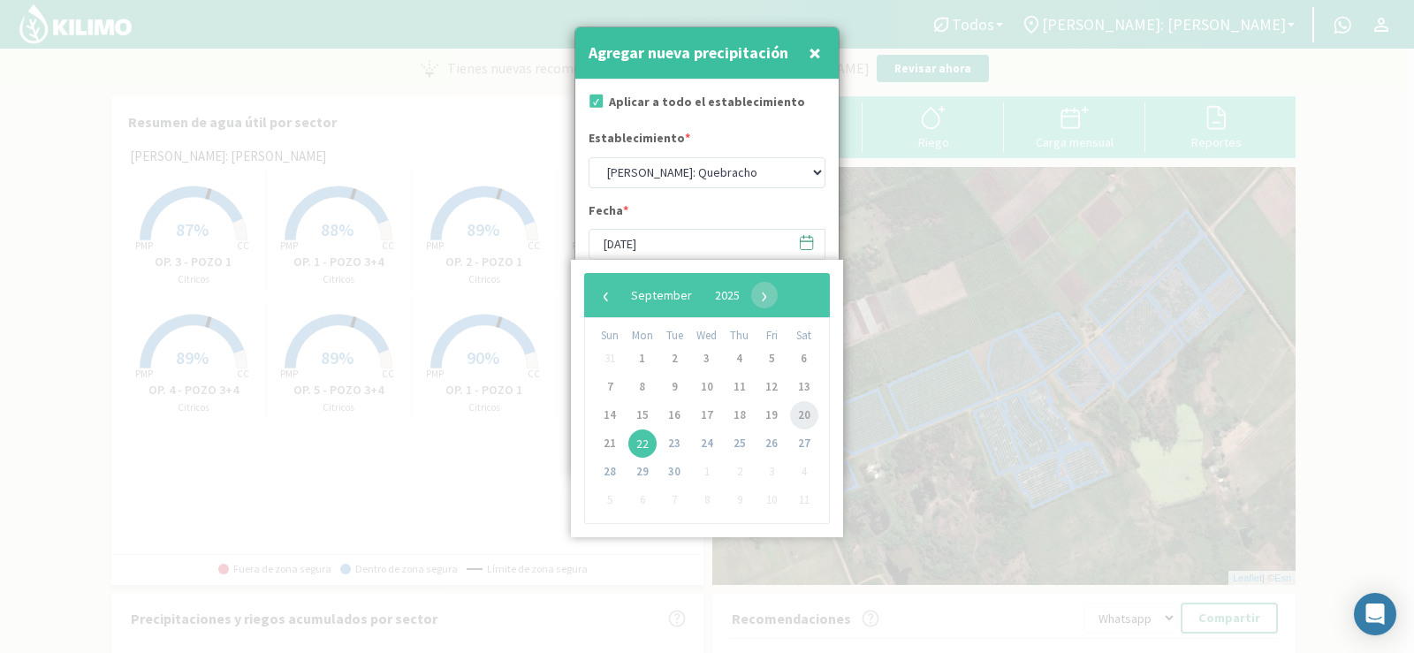
drag, startPoint x: 789, startPoint y: 410, endPoint x: 748, endPoint y: 416, distance: 42.0
click at [791, 413] on span "20" at bounding box center [804, 415] width 28 height 28
type input "[DATE]"
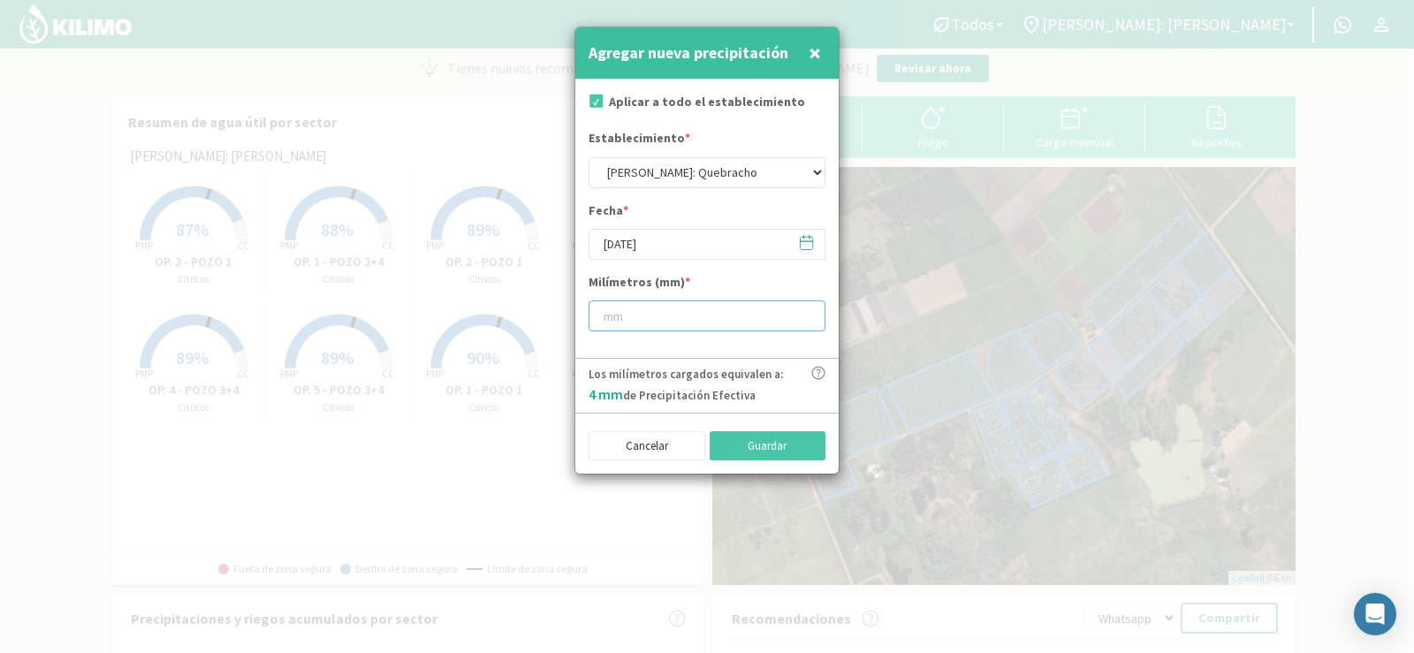
click at [646, 310] on input "number" at bounding box center [707, 316] width 237 height 31
type input "1"
type input "1.4"
click at [742, 437] on button "Guardar" at bounding box center [768, 446] width 117 height 30
select select "1: Object"
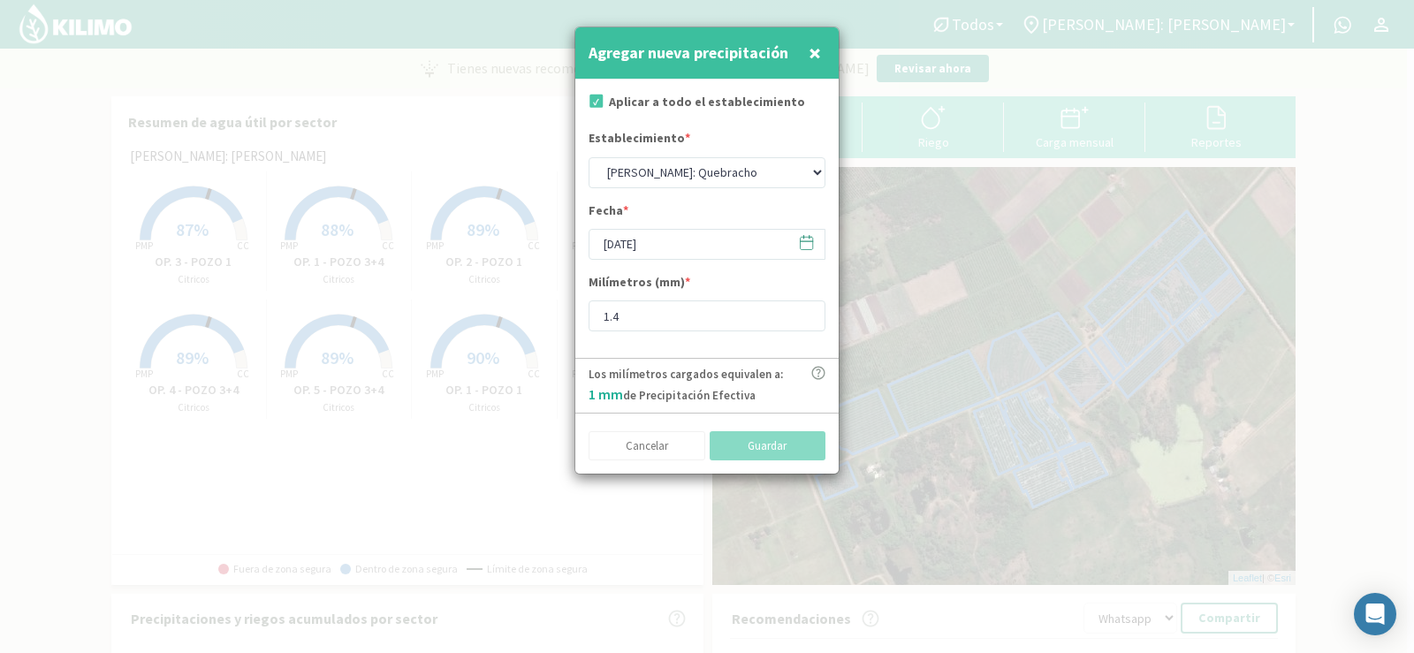
type input "[DATE]"
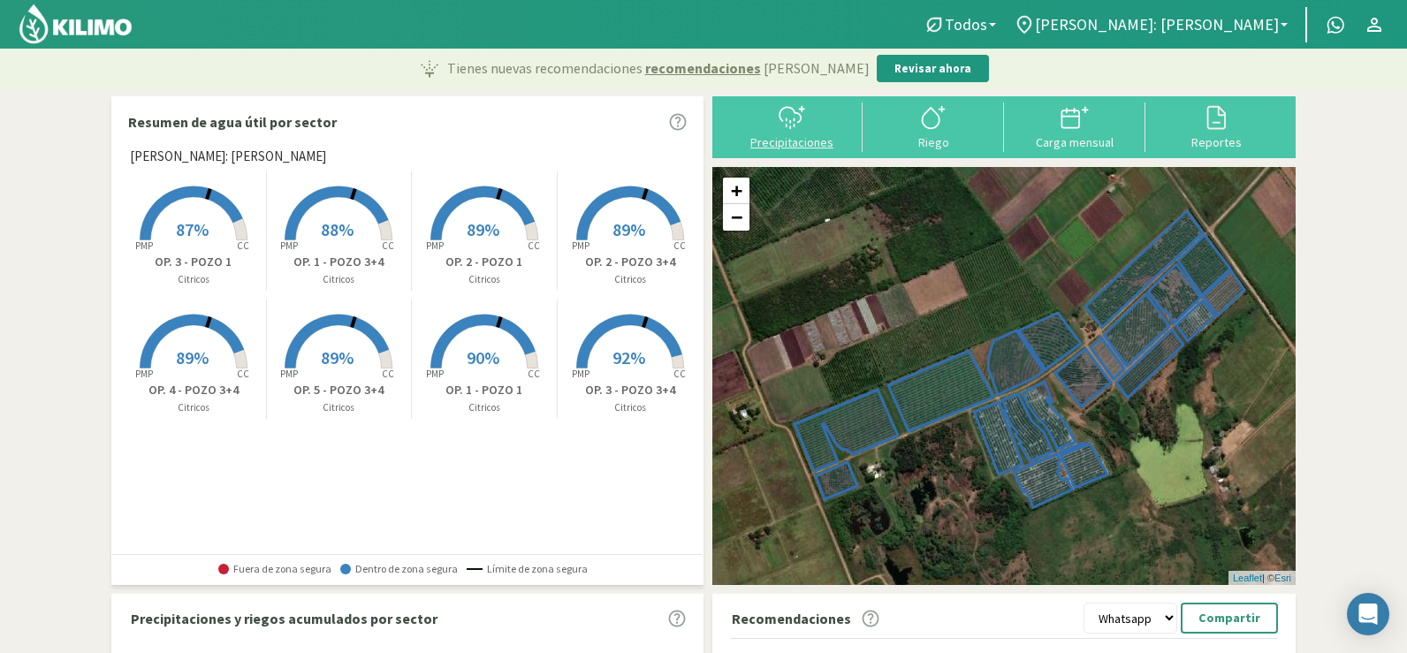
click at [820, 136] on div "Precipitaciones" at bounding box center [792, 142] width 131 height 12
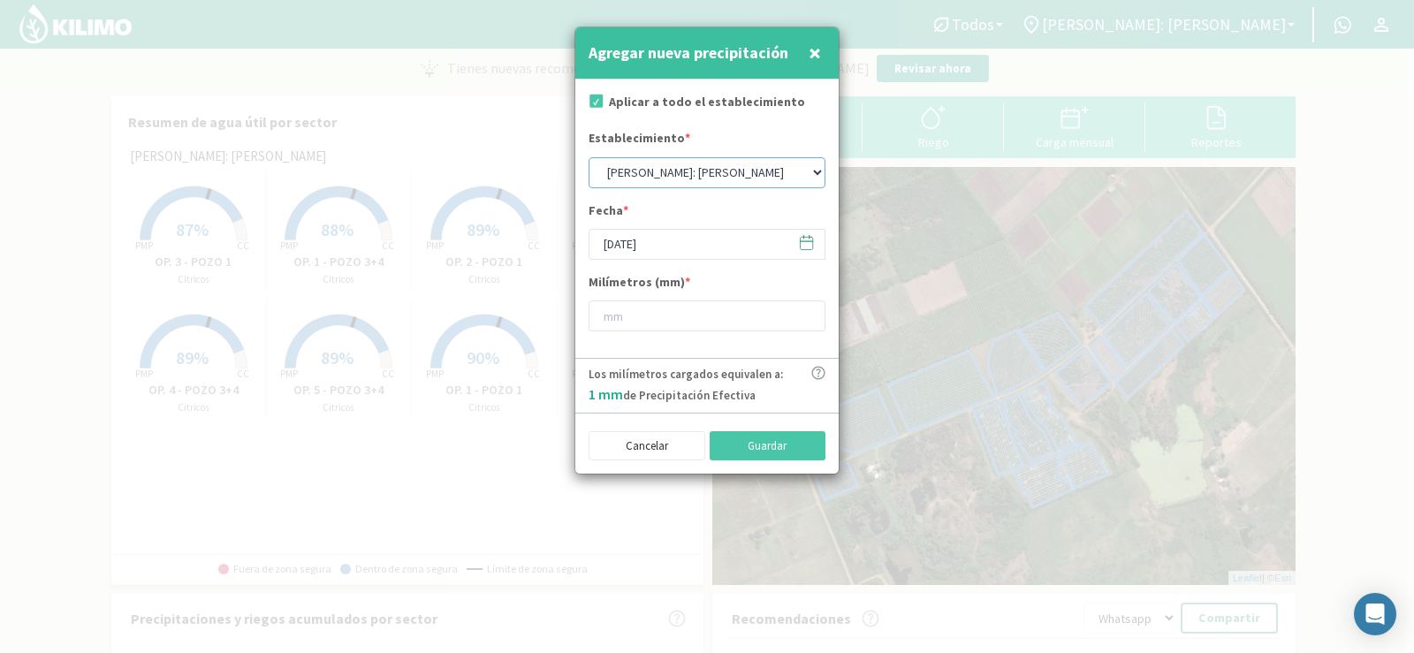
click at [682, 171] on select "[PERSON_NAME]: [PERSON_NAME]: [PERSON_NAME]: [PERSON_NAME]: Quinta 102 [PERSON_…" at bounding box center [707, 172] width 237 height 31
select select "2: Object"
click at [589, 157] on select "[PERSON_NAME]: [PERSON_NAME]: [PERSON_NAME]: [PERSON_NAME]: Quinta 102 [PERSON_…" at bounding box center [707, 172] width 237 height 31
drag, startPoint x: 638, startPoint y: 240, endPoint x: 651, endPoint y: 248, distance: 15.2
click at [640, 242] on input "[DATE]" at bounding box center [707, 244] width 237 height 31
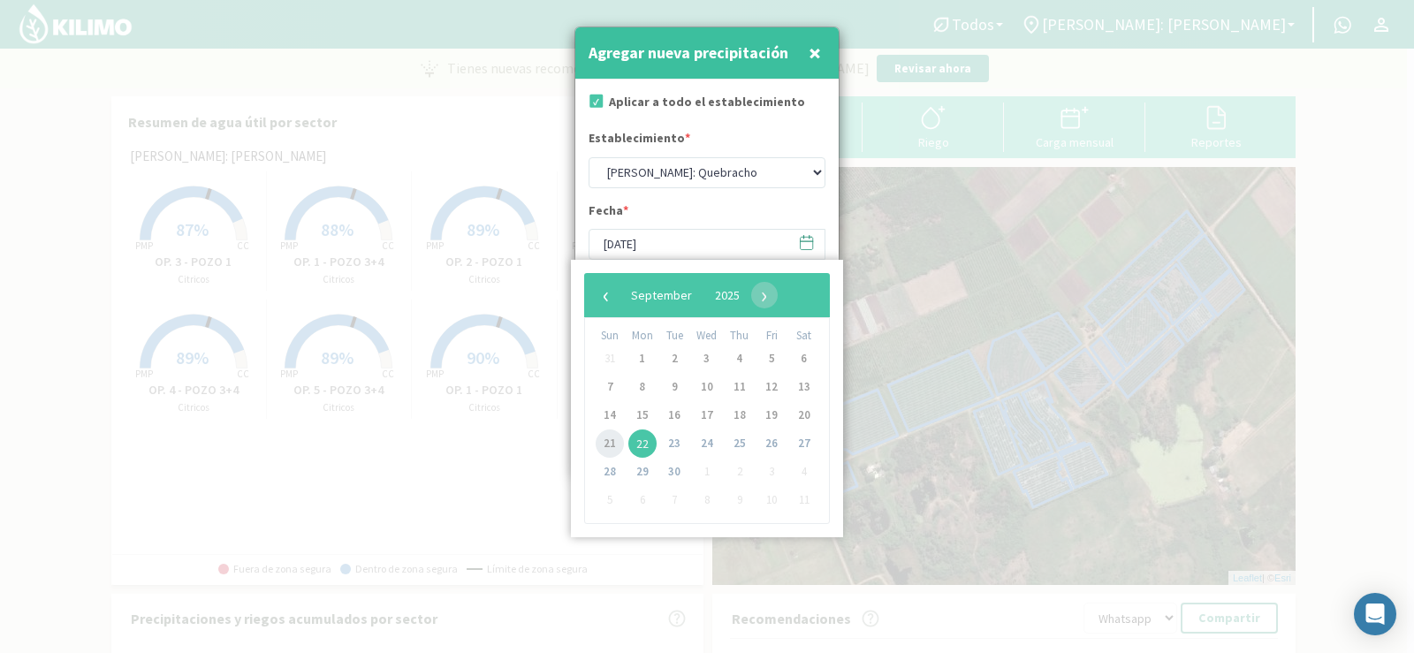
click at [600, 445] on span "21" at bounding box center [610, 444] width 28 height 28
type input "[DATE]"
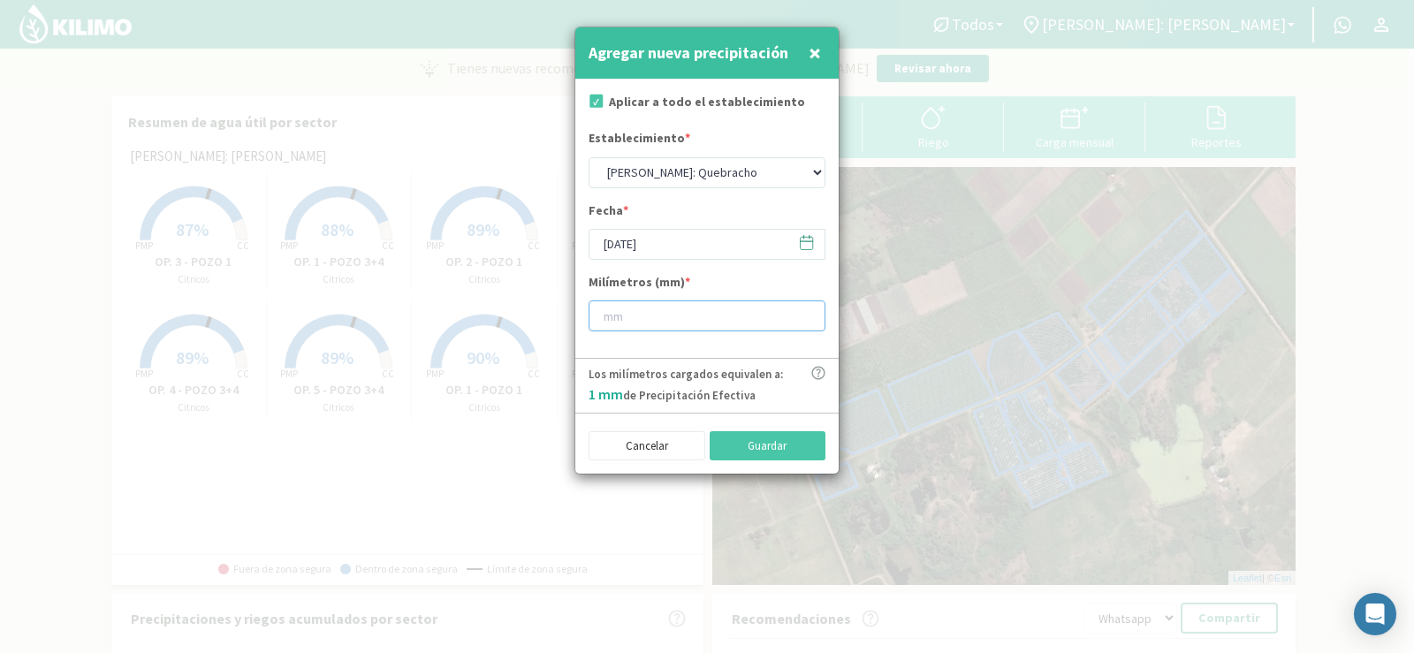
click at [621, 317] on input "number" at bounding box center [707, 316] width 237 height 31
type input "0"
type input "0.2"
click at [742, 448] on button "Guardar" at bounding box center [768, 446] width 117 height 30
select select "1: Object"
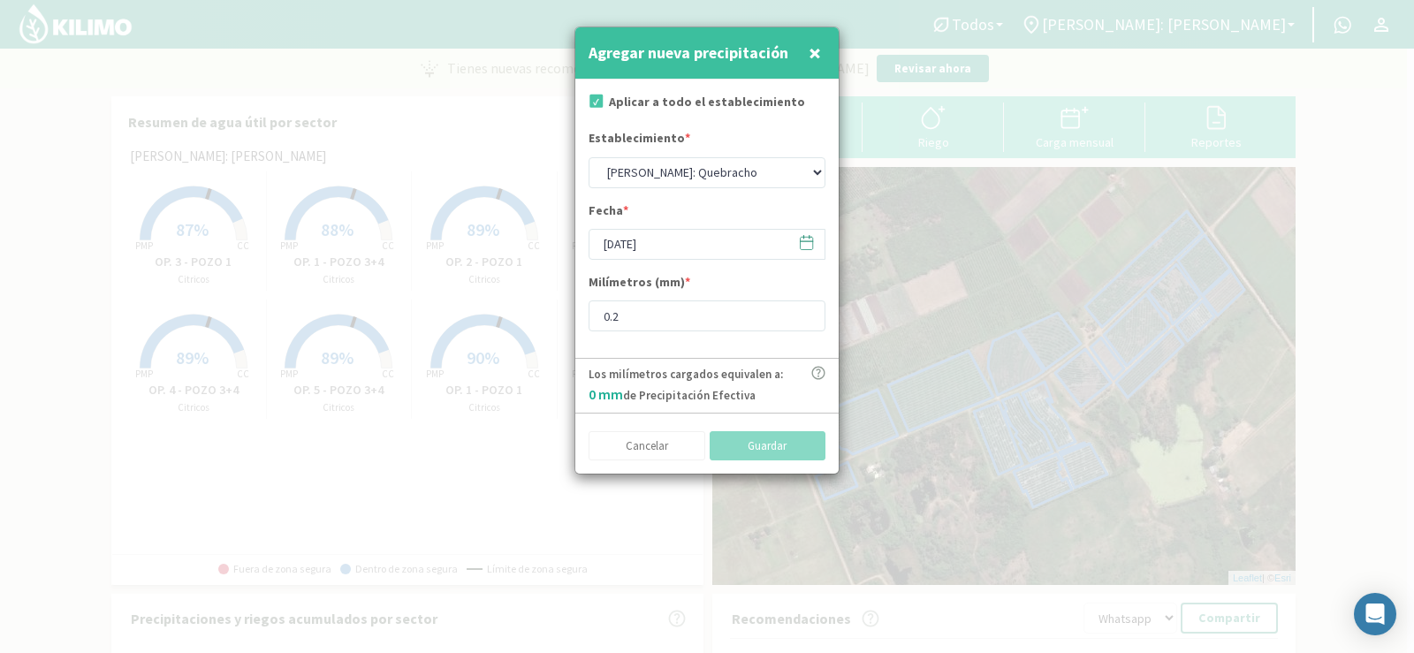
type input "[DATE]"
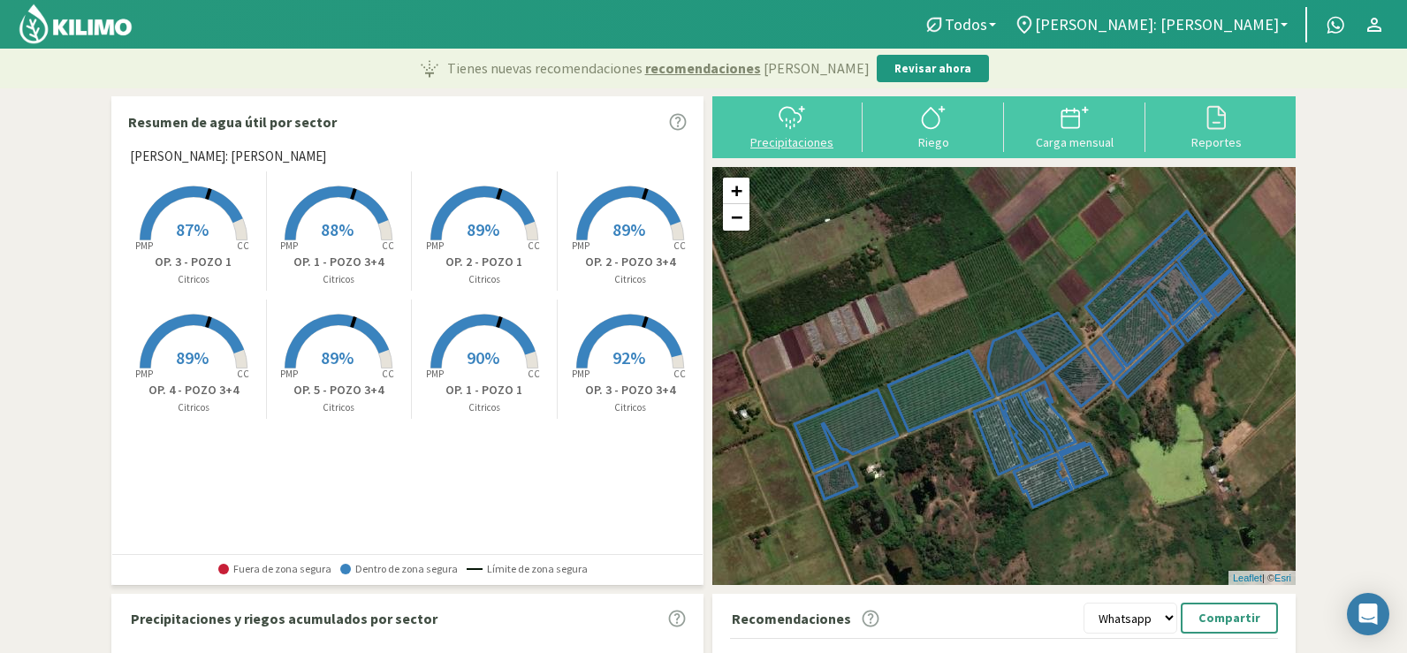
click at [768, 140] on div "Precipitaciones" at bounding box center [792, 142] width 131 height 12
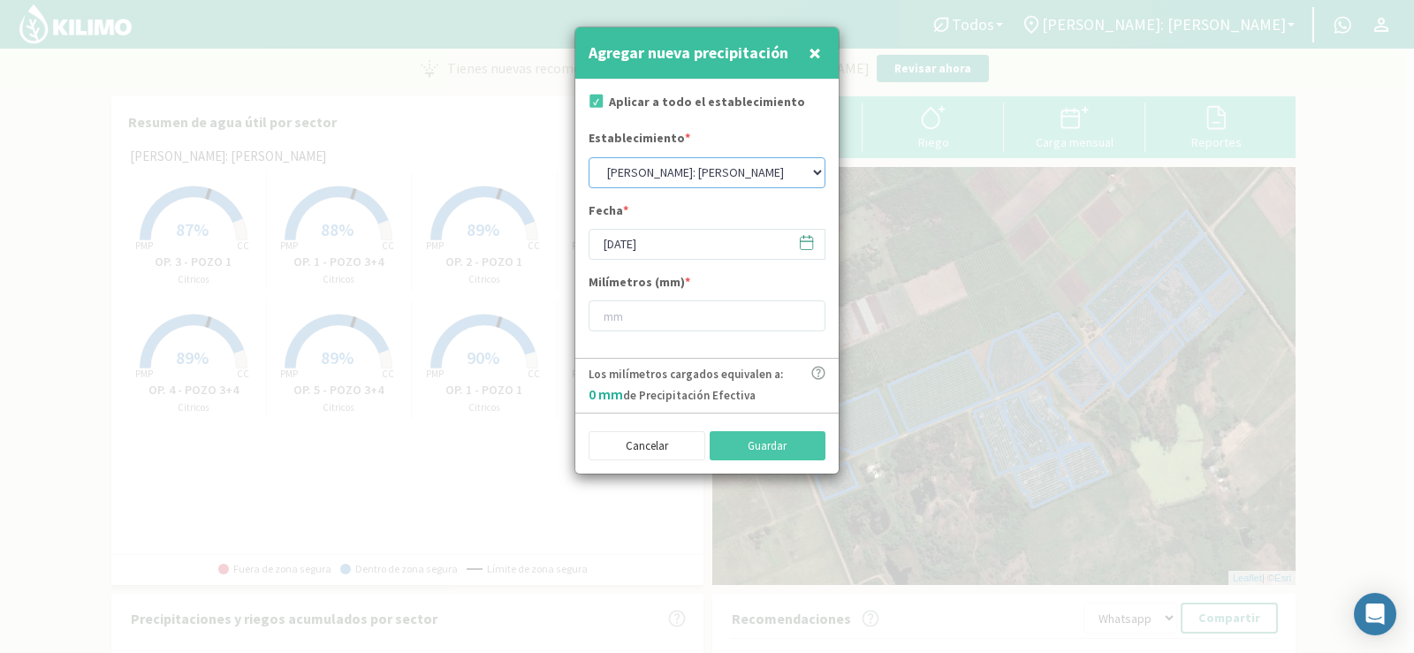
click at [676, 162] on select "[PERSON_NAME]: [PERSON_NAME]: [PERSON_NAME]: [PERSON_NAME]: Quinta 102 [PERSON_…" at bounding box center [707, 172] width 237 height 31
select select "6: Object"
click at [589, 157] on select "[PERSON_NAME]: [PERSON_NAME]: [PERSON_NAME]: [PERSON_NAME]: Quinta 102 [PERSON_…" at bounding box center [707, 172] width 237 height 31
click at [679, 241] on input "[DATE]" at bounding box center [707, 244] width 237 height 31
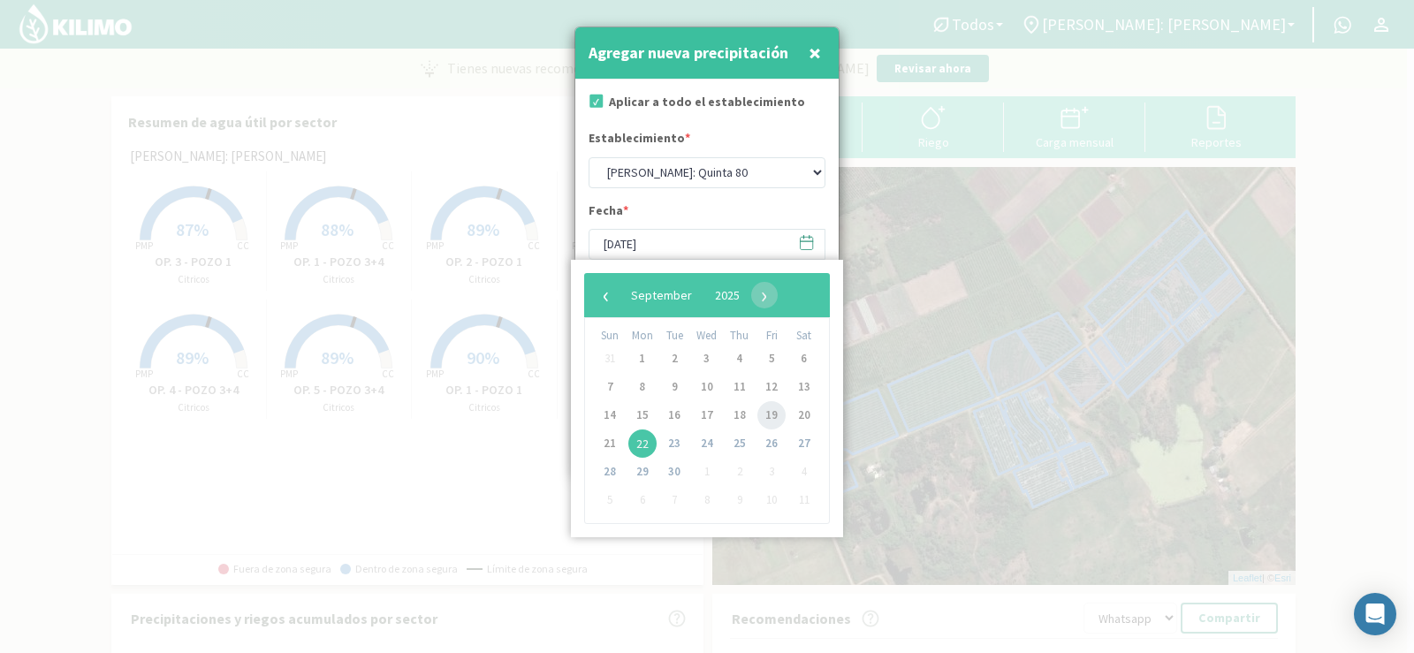
click at [770, 417] on span "19" at bounding box center [771, 415] width 28 height 28
type input "[DATE]"
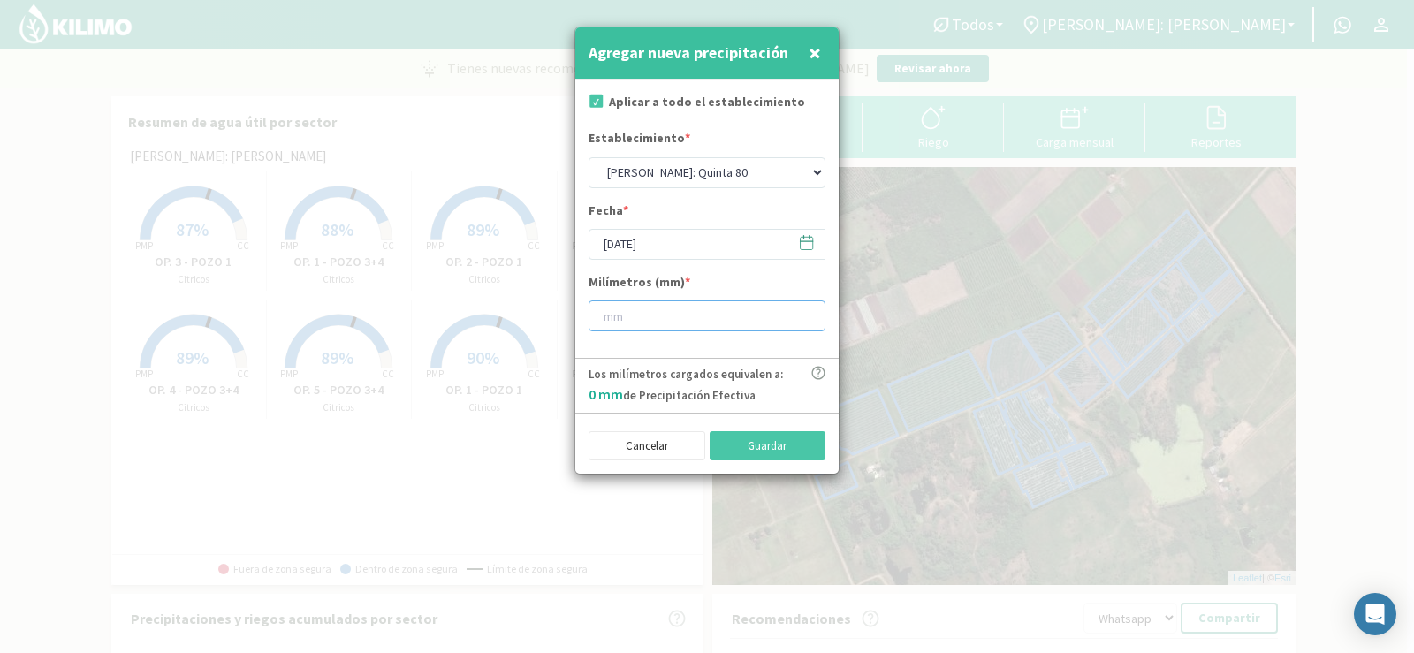
click at [658, 328] on input "number" at bounding box center [707, 316] width 237 height 31
type input "9"
type input "9.6"
click at [768, 440] on button "Guardar" at bounding box center [768, 446] width 117 height 30
select select "1: Object"
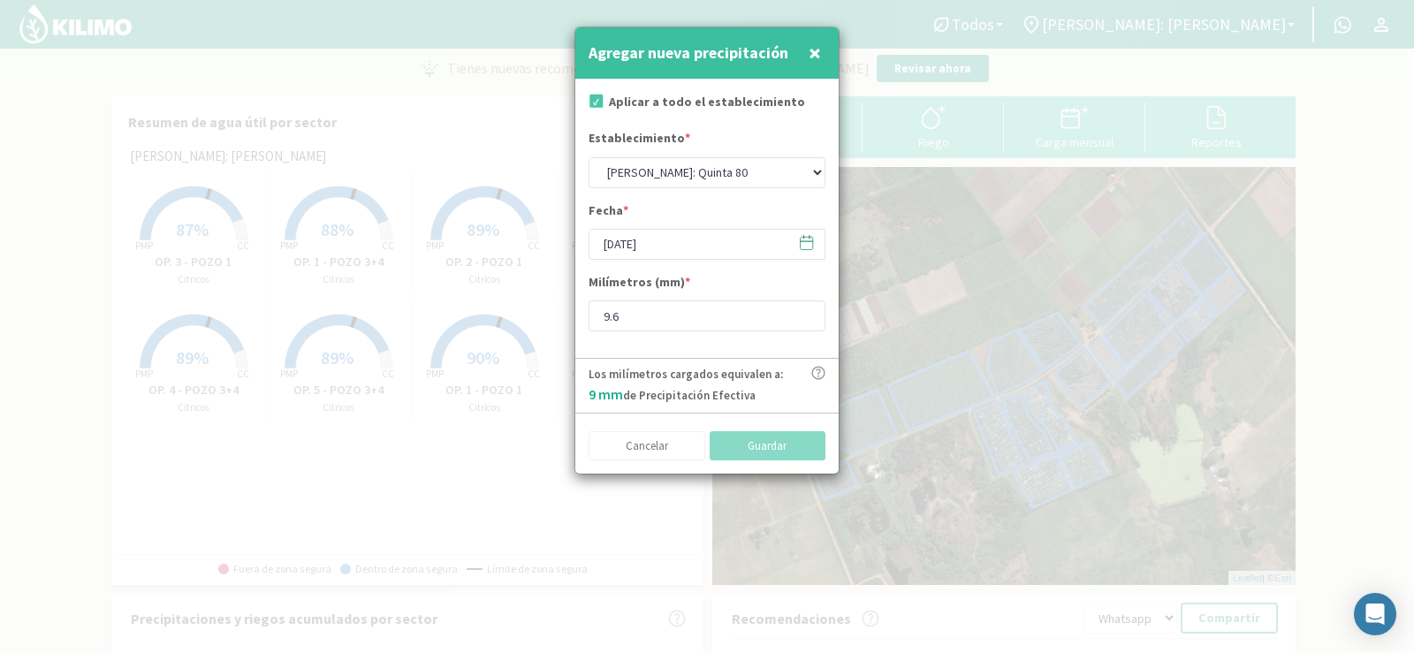
type input "[DATE]"
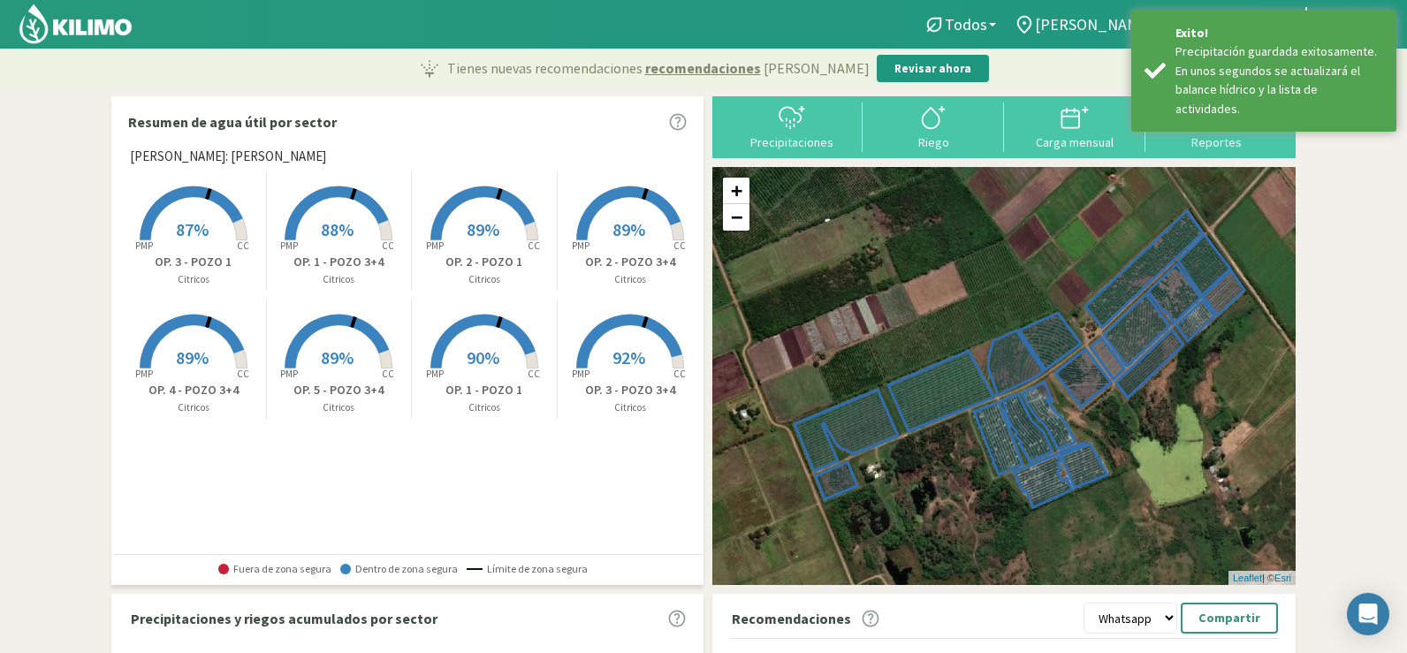
click at [796, 148] on div "Precipitaciones" at bounding box center [792, 142] width 131 height 12
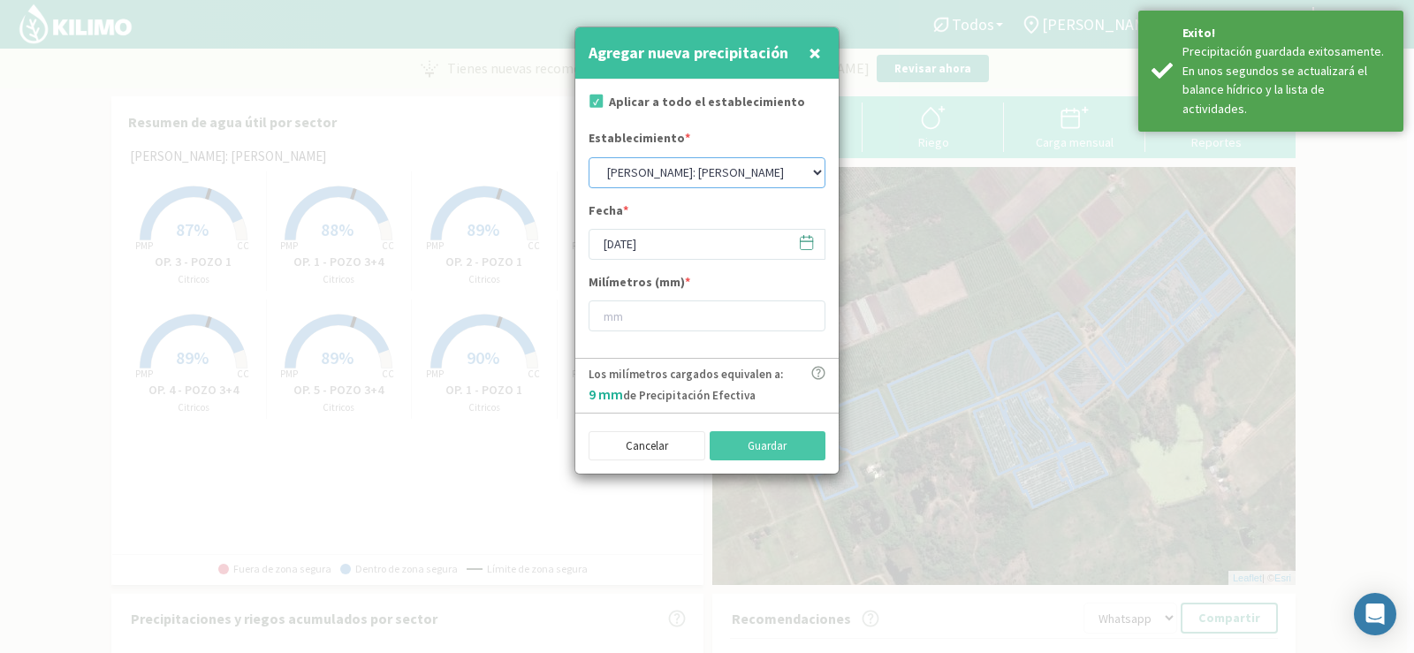
click at [661, 169] on select "[PERSON_NAME]: [PERSON_NAME]: [PERSON_NAME]: [PERSON_NAME]: Quinta 102 [PERSON_…" at bounding box center [707, 172] width 237 height 31
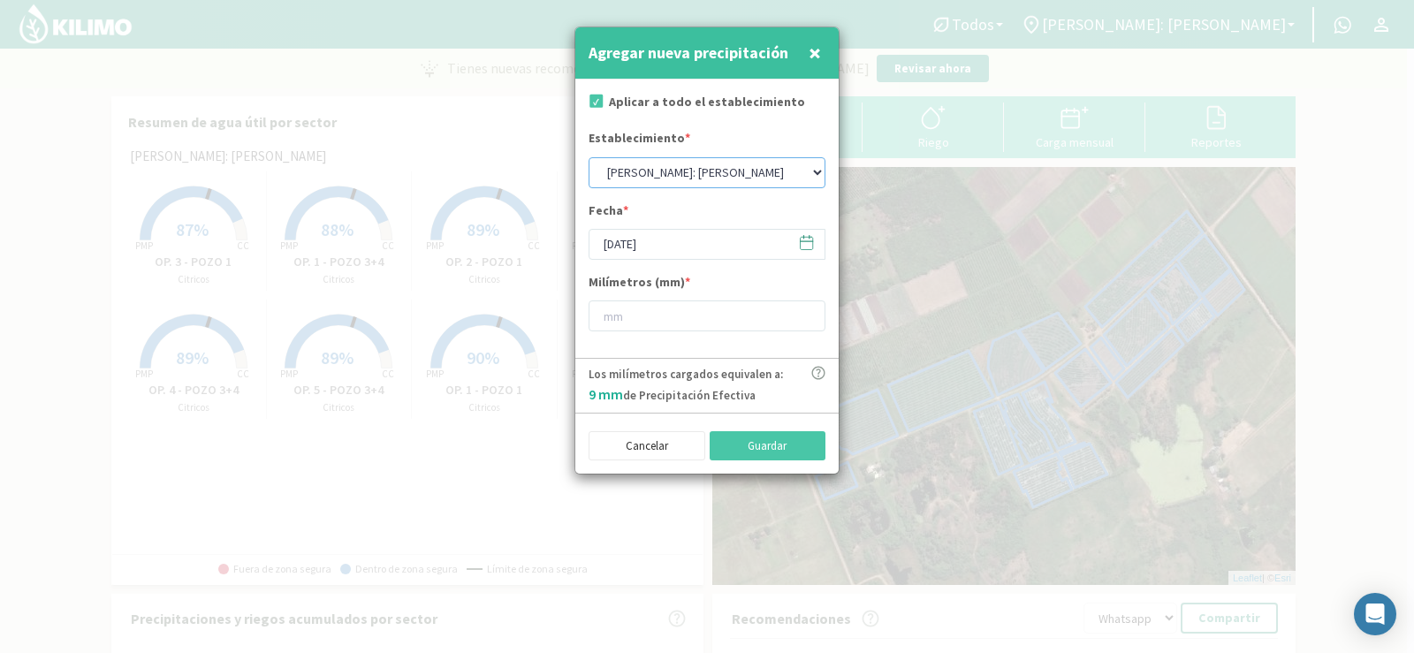
select select "6: Object"
click at [589, 157] on select "[PERSON_NAME]: [PERSON_NAME]: [PERSON_NAME]: [PERSON_NAME]: Quinta 102 [PERSON_…" at bounding box center [707, 172] width 237 height 31
click at [651, 243] on input "[DATE]" at bounding box center [707, 244] width 237 height 31
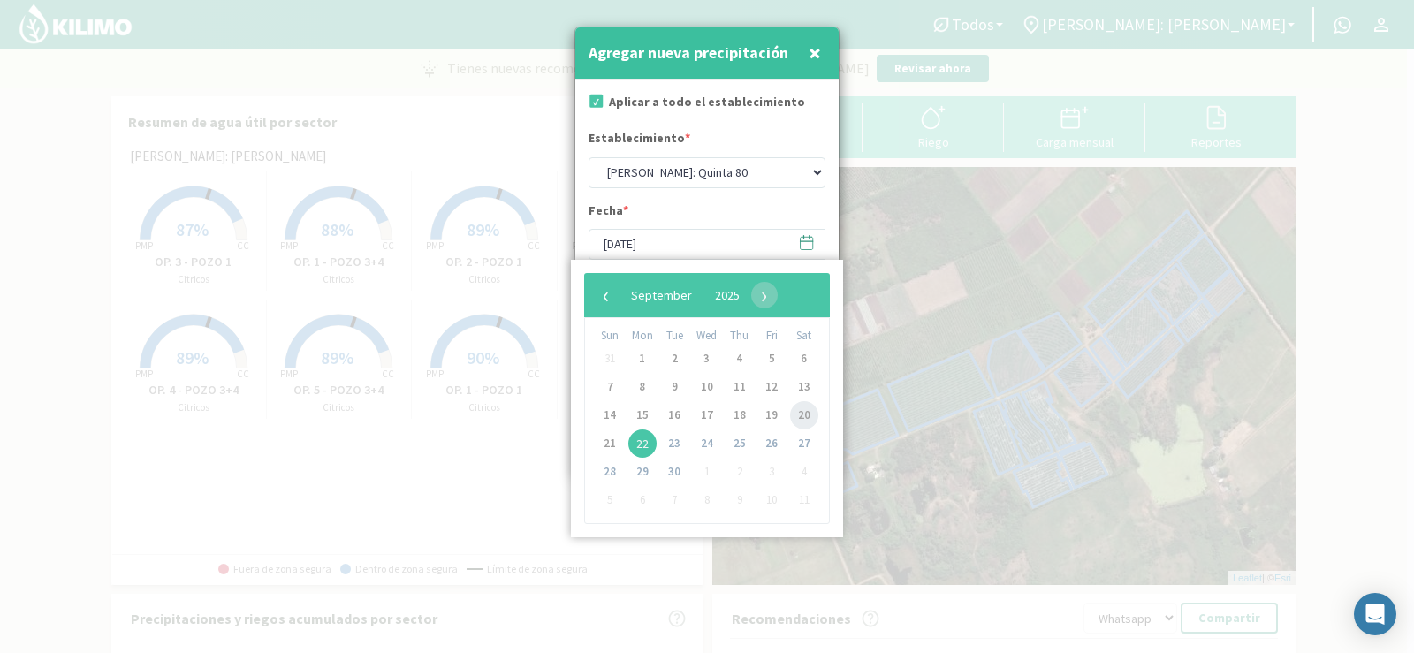
click at [809, 408] on span "20" at bounding box center [804, 415] width 28 height 28
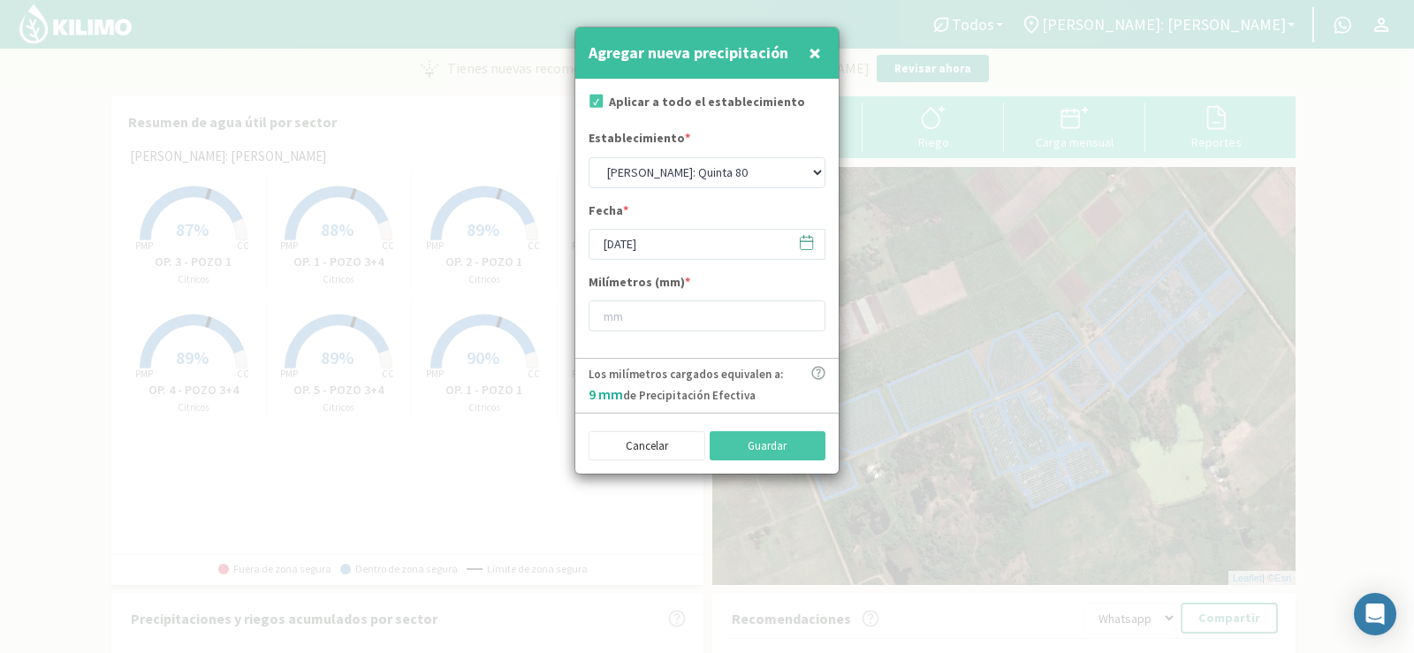
type input "[DATE]"
click at [638, 324] on input "number" at bounding box center [707, 316] width 237 height 31
type input "15"
type input "15.6"
click at [805, 449] on button "Guardar" at bounding box center [768, 446] width 117 height 30
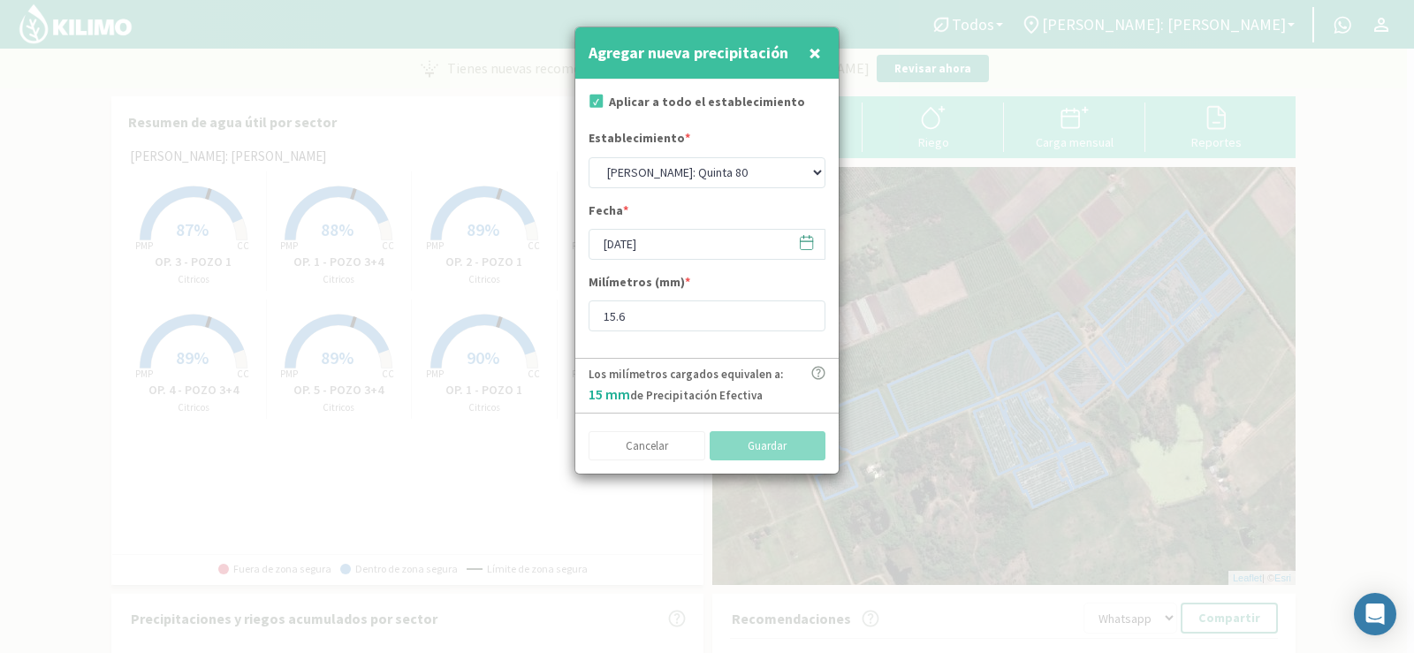
select select "1: Object"
type input "[DATE]"
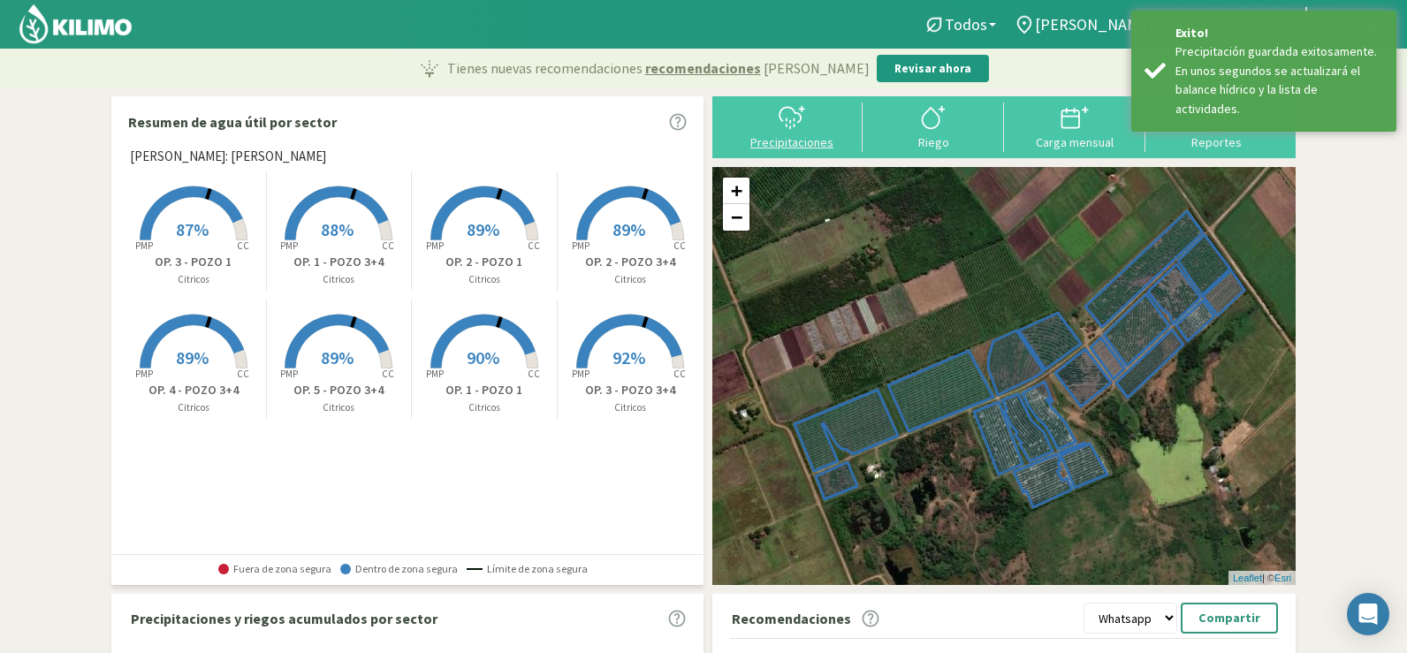
click at [772, 146] on div "Precipitaciones" at bounding box center [792, 142] width 131 height 12
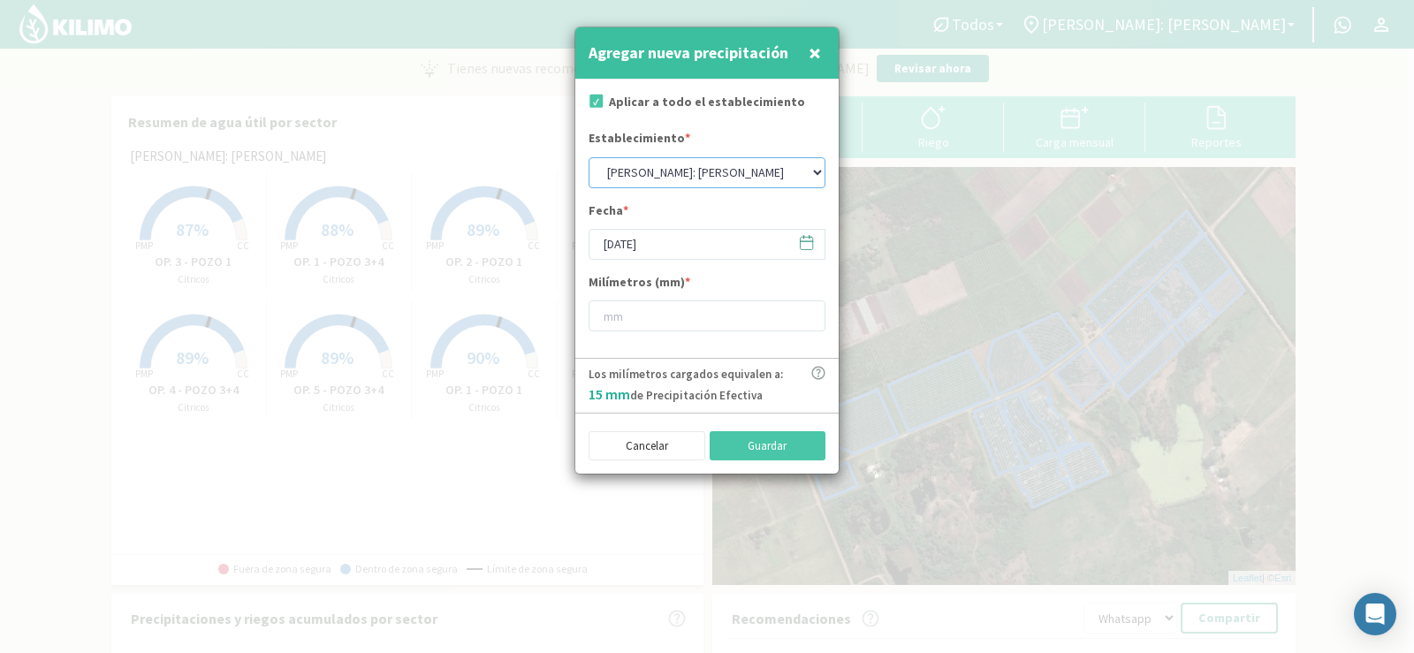
click at [666, 177] on select "[PERSON_NAME]: [PERSON_NAME]: [PERSON_NAME]: [PERSON_NAME]: Quinta 102 [PERSON_…" at bounding box center [707, 172] width 237 height 31
select select "6: Object"
click at [589, 157] on select "[PERSON_NAME]: [PERSON_NAME]: [PERSON_NAME]: [PERSON_NAME]: Quinta 102 [PERSON_…" at bounding box center [707, 172] width 237 height 31
click at [640, 246] on input "[DATE]" at bounding box center [707, 244] width 237 height 31
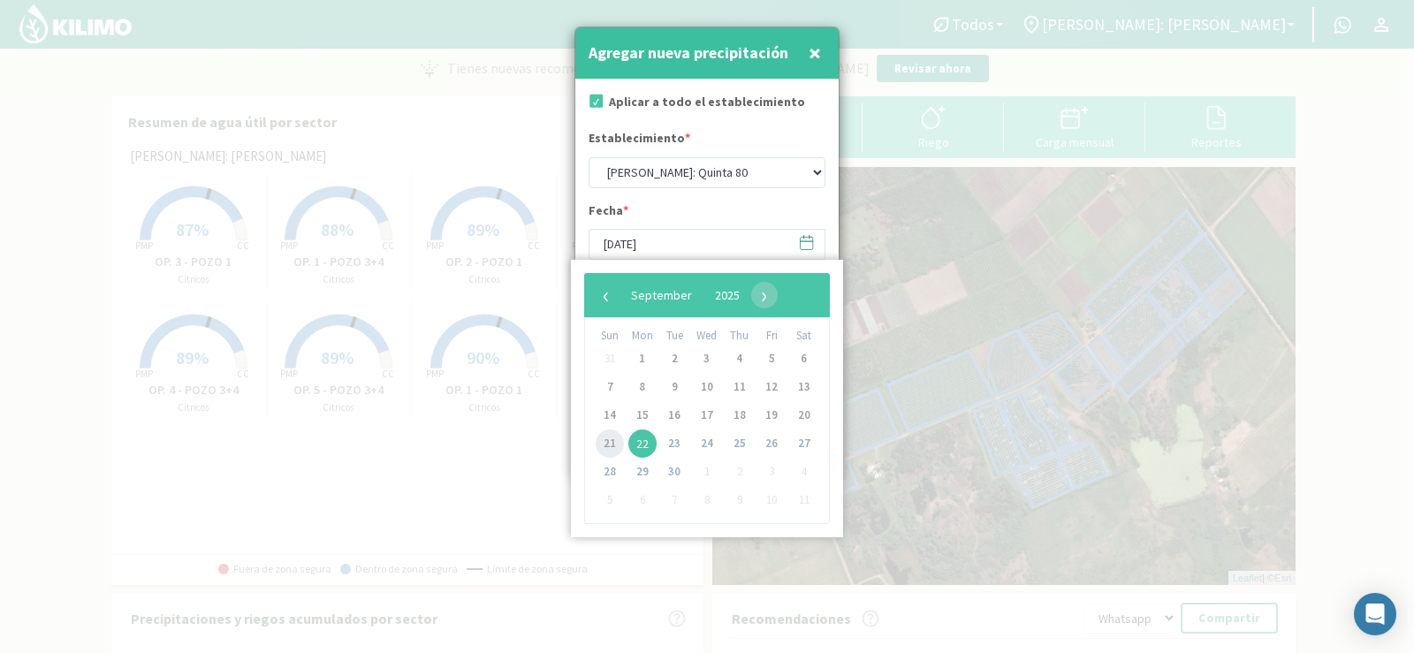
click at [604, 443] on span "21" at bounding box center [610, 444] width 28 height 28
type input "[DATE]"
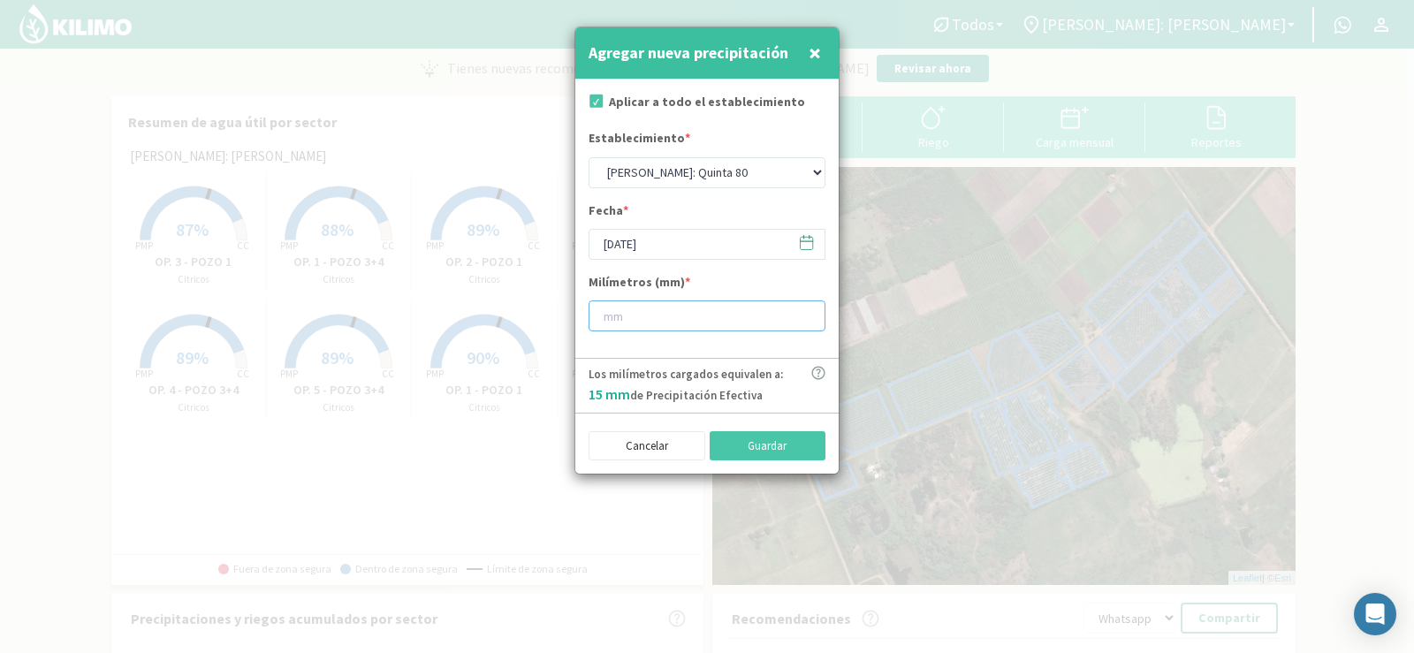
click at [651, 323] on input "number" at bounding box center [707, 316] width 237 height 31
type input "1"
type input "1.4"
click at [722, 435] on button "Guardar" at bounding box center [768, 446] width 117 height 30
select select "1: Object"
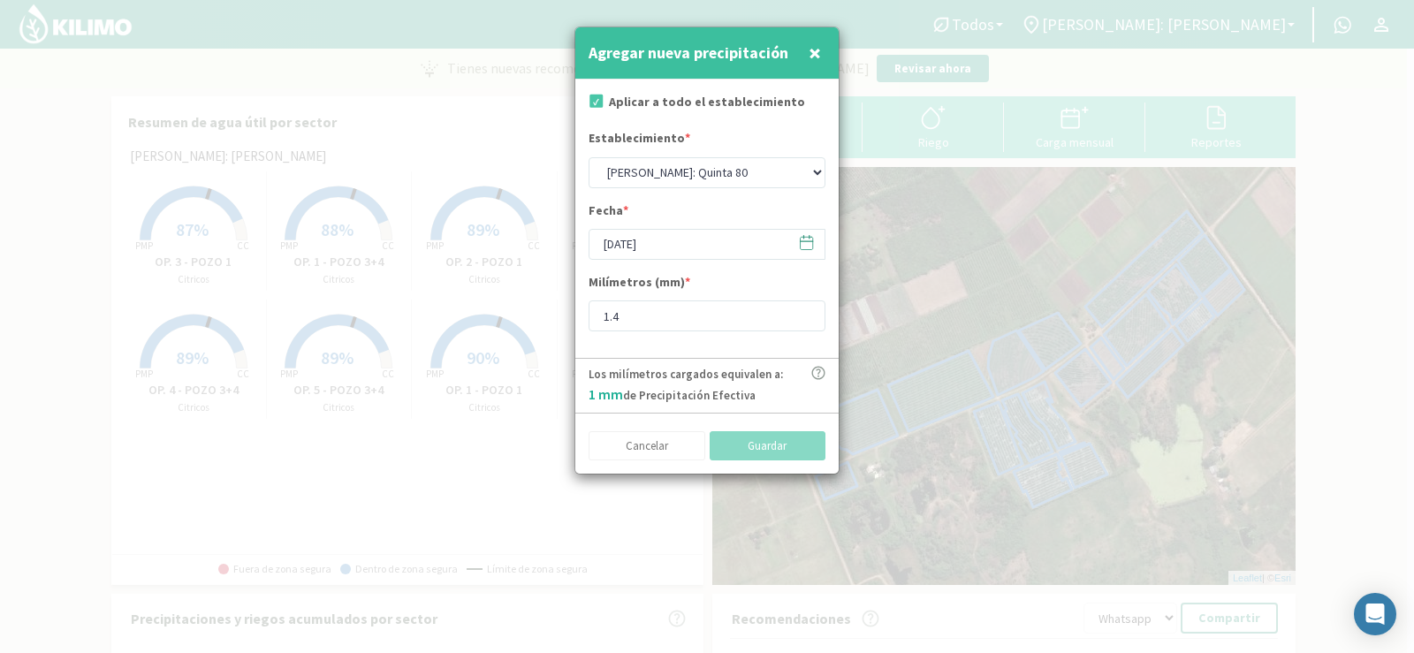
type input "[DATE]"
